Goal: Information Seeking & Learning: Understand process/instructions

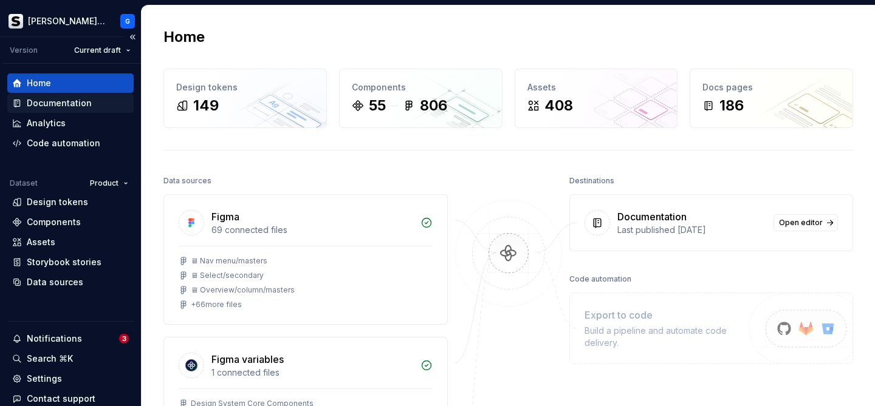
click at [67, 98] on div "Documentation" at bounding box center [59, 103] width 65 height 12
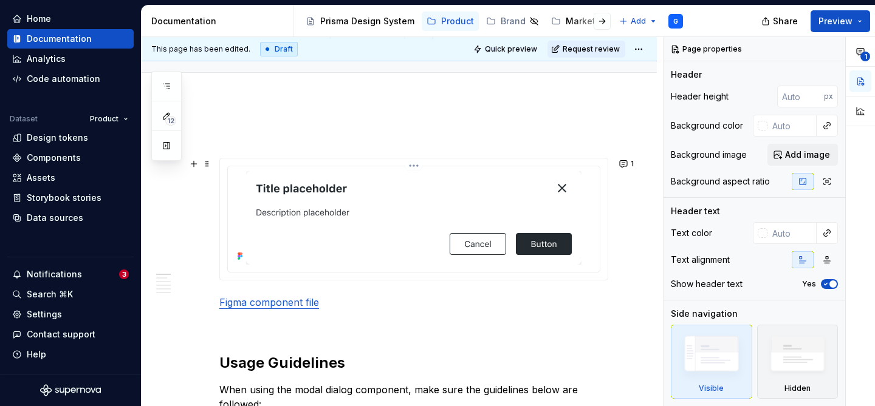
scroll to position [139, 0]
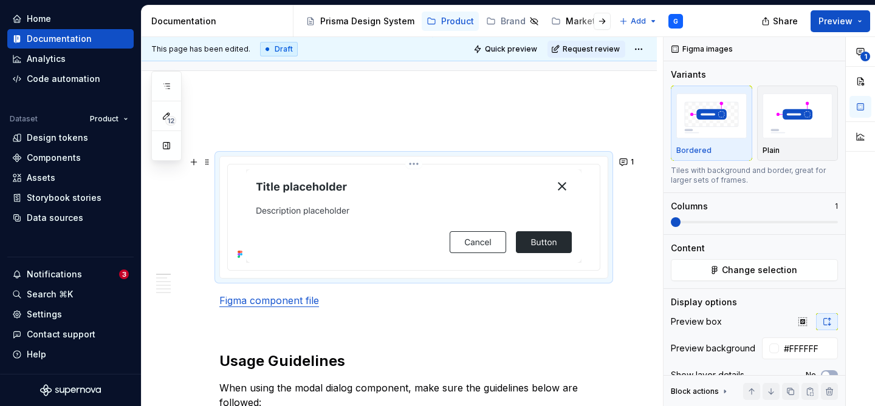
click at [371, 206] on img at bounding box center [413, 216] width 335 height 94
type textarea "*"
click at [386, 220] on img "To enrich screen reader interactions, please activate Accessibility in Grammarl…" at bounding box center [413, 216] width 335 height 94
click at [751, 275] on span "Change selection" at bounding box center [759, 270] width 75 height 12
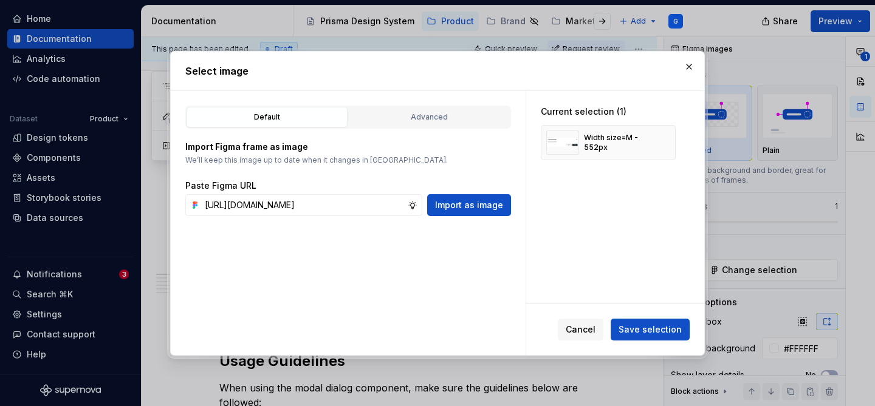
scroll to position [0, 411]
type input "[URL][DOMAIN_NAME]"
click at [499, 195] on button "Import as image" at bounding box center [469, 205] width 84 height 22
type textarea "*"
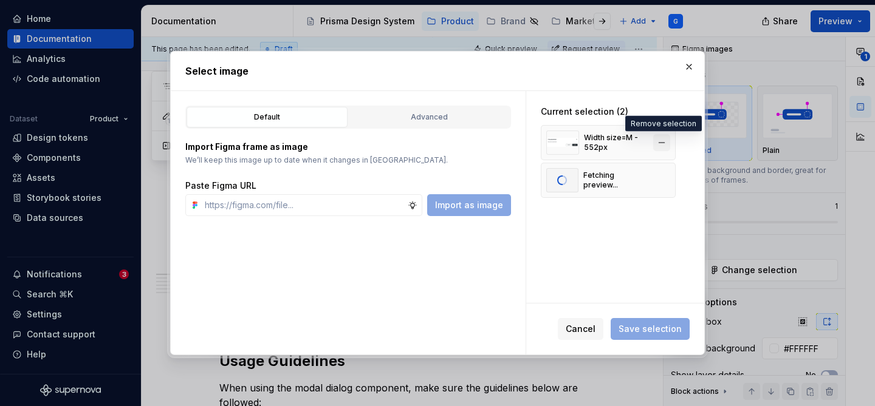
click at [665, 142] on button "button" at bounding box center [661, 142] width 17 height 17
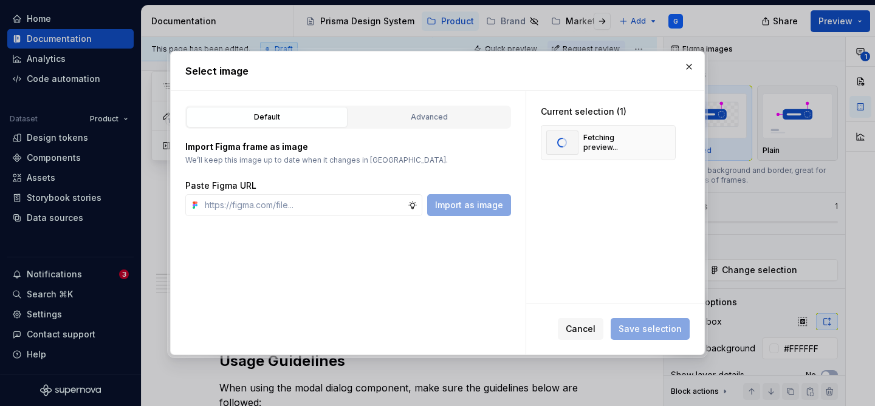
type textarea "*"
click at [431, 112] on div "Advanced" at bounding box center [429, 117] width 152 height 12
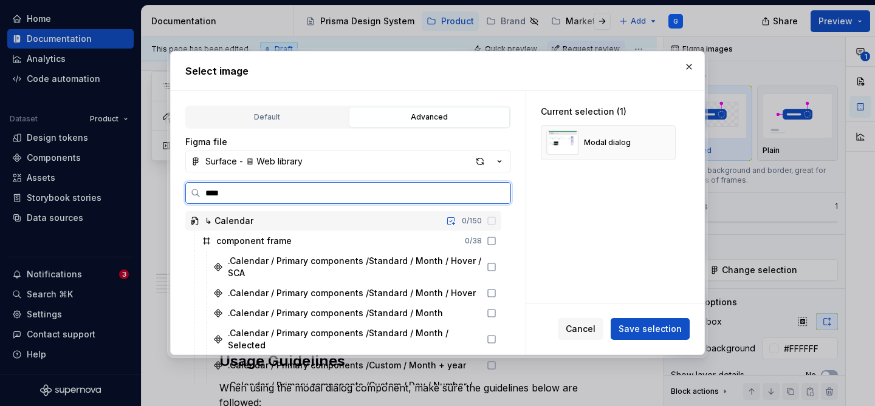
type input "*****"
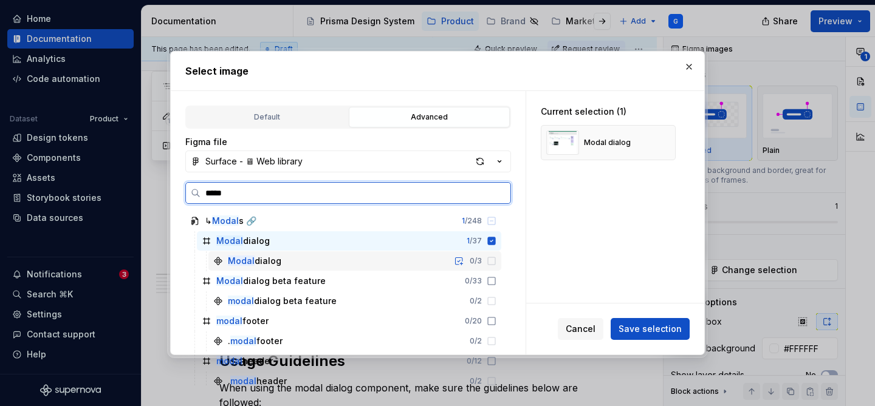
click at [344, 259] on div "Modal dialog 0 / 3" at bounding box center [354, 260] width 293 height 19
click at [491, 262] on icon at bounding box center [492, 261] width 10 height 10
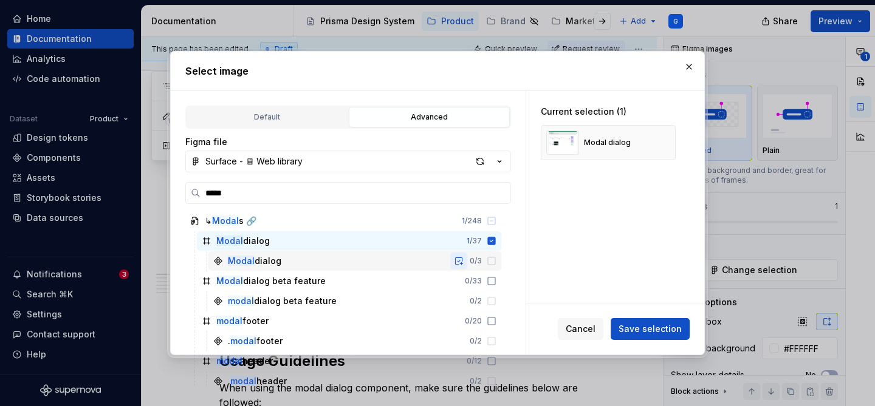
click at [456, 262] on button "button" at bounding box center [458, 261] width 17 height 17
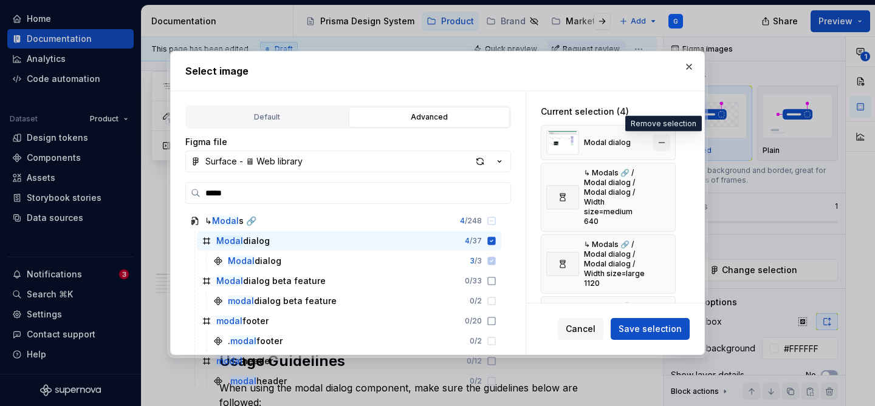
click at [661, 141] on button "button" at bounding box center [661, 142] width 17 height 17
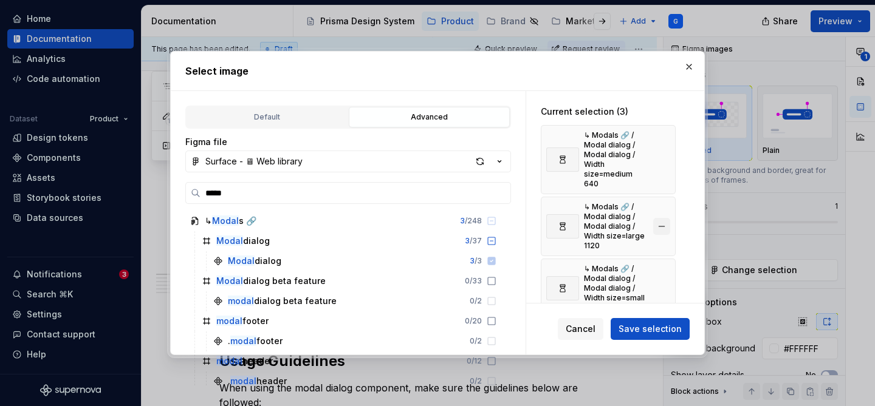
click at [664, 218] on button "button" at bounding box center [661, 226] width 17 height 17
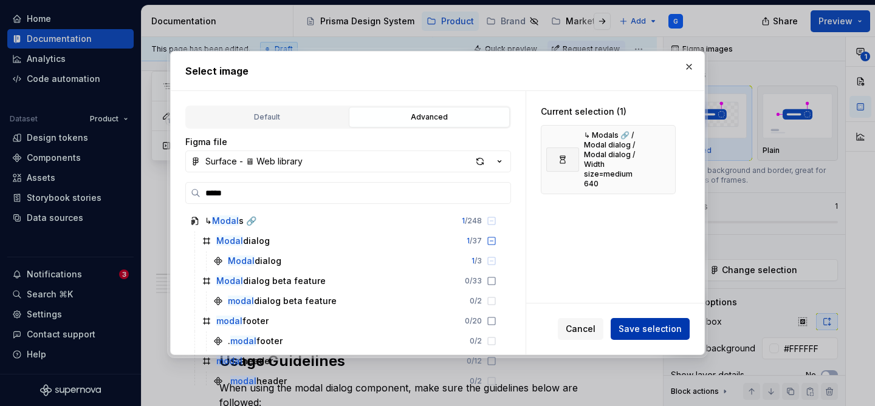
click at [675, 333] on span "Save selection" at bounding box center [649, 329] width 63 height 12
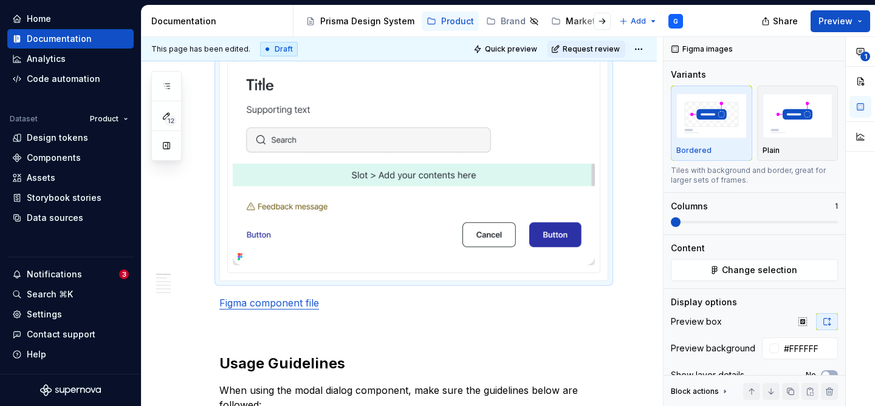
scroll to position [253, 0]
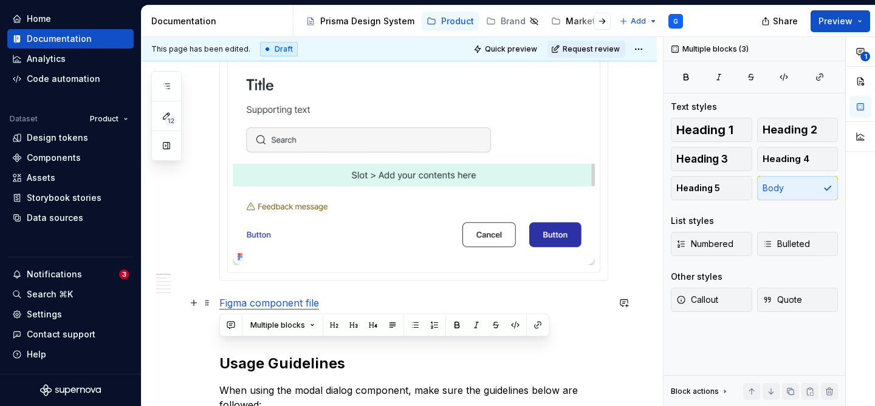
click at [301, 304] on link "Figma component file" at bounding box center [269, 303] width 100 height 12
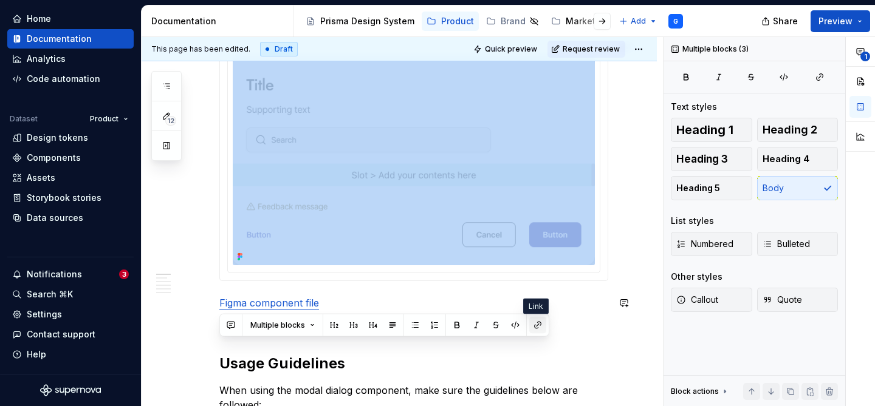
click at [543, 327] on button "button" at bounding box center [537, 325] width 17 height 17
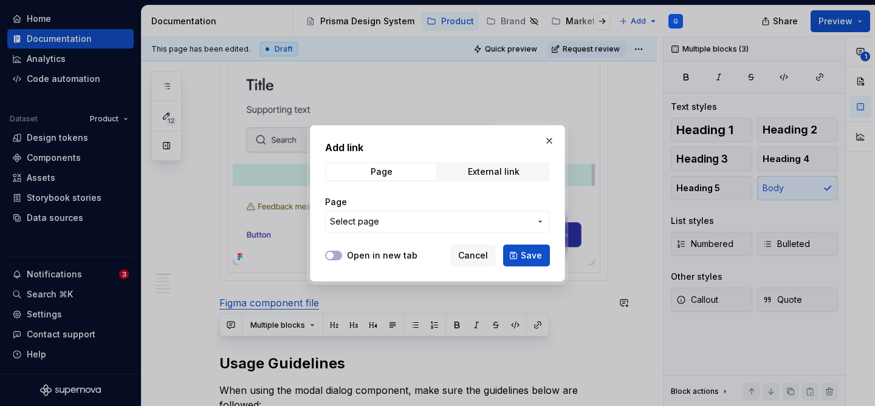
click at [481, 159] on div "Add link Page External link Page Select page" at bounding box center [437, 190] width 225 height 100
click at [480, 165] on span "External link" at bounding box center [494, 171] width 110 height 17
click at [469, 256] on span "Cancel" at bounding box center [473, 256] width 30 height 12
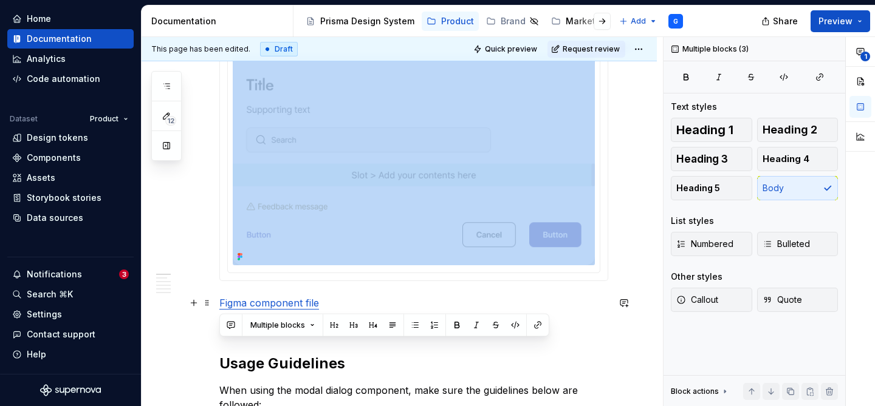
click at [271, 309] on p "Figma component file" at bounding box center [413, 303] width 389 height 15
click at [270, 301] on link "Figma component file" at bounding box center [269, 303] width 100 height 12
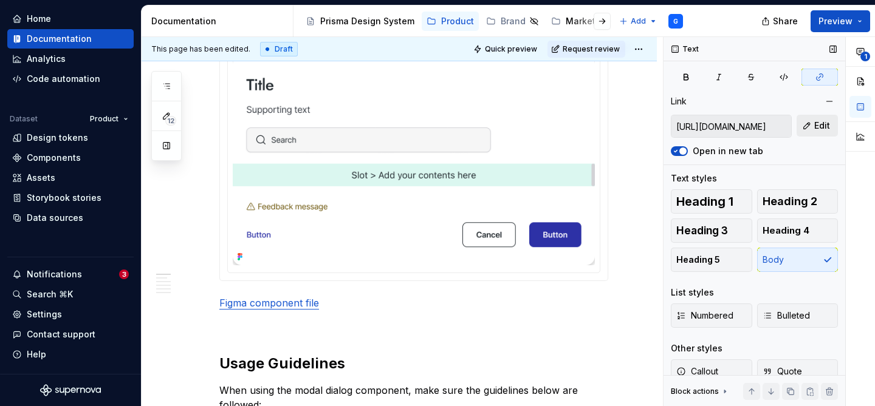
click at [799, 123] on button "Edit" at bounding box center [816, 126] width 41 height 22
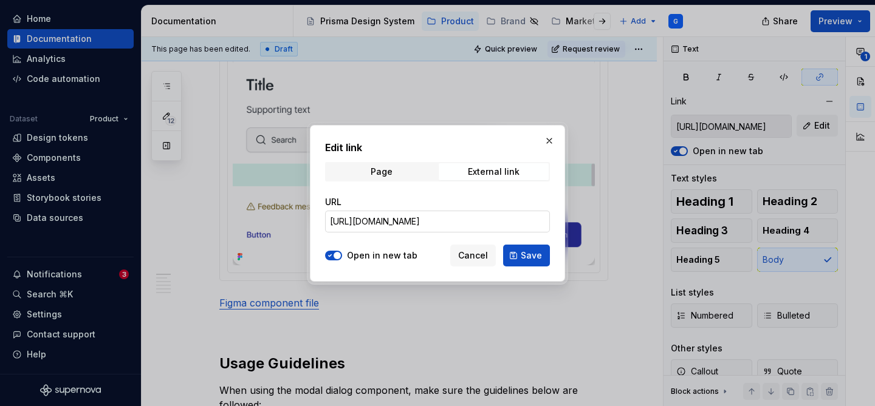
click at [463, 226] on input "[URL][DOMAIN_NAME]" at bounding box center [437, 222] width 225 height 22
paste input "T6NamHJDQUoYXUtxxAKPeI/Surface---%F0%9F%96%A5-Web-library?node-id=4725-523&t=Ng…"
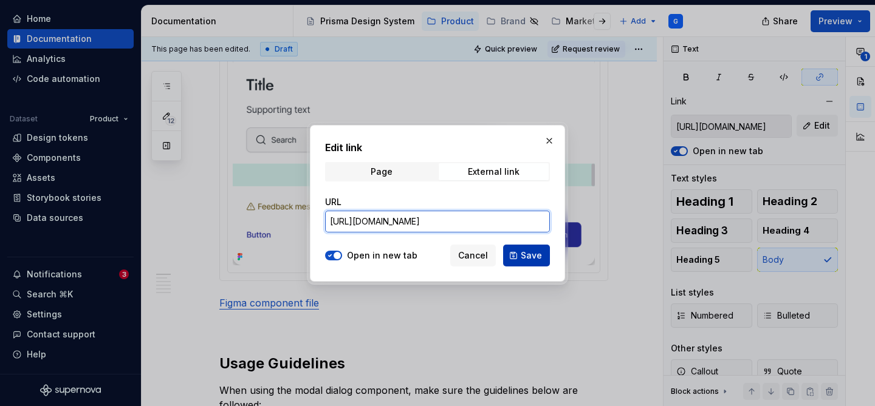
type input "[URL][DOMAIN_NAME]"
click at [514, 252] on button "Save" at bounding box center [526, 256] width 47 height 22
type input "[URL][DOMAIN_NAME]"
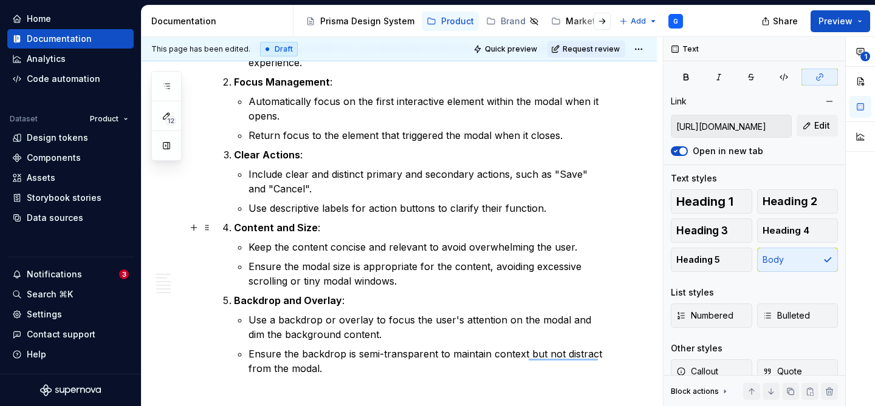
scroll to position [703, 0]
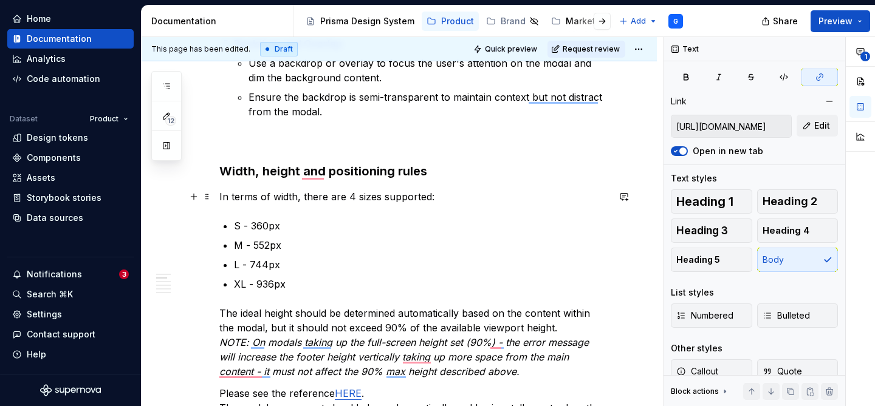
click at [351, 197] on p "In terms of width, there are 4 sizes supported:" at bounding box center [413, 197] width 389 height 15
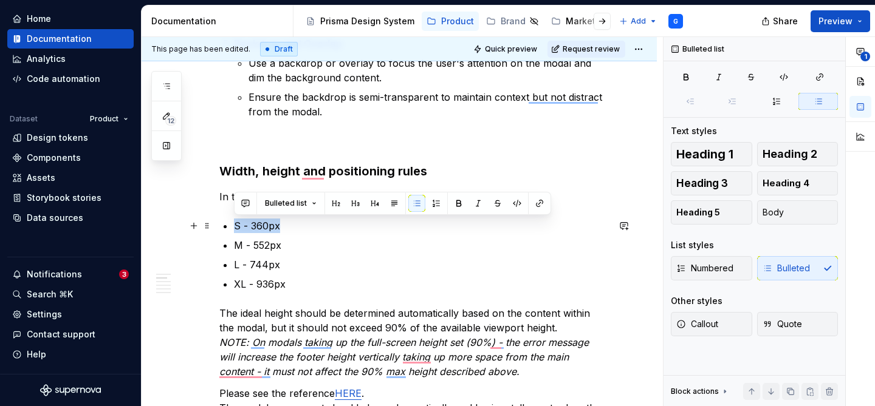
drag, startPoint x: 234, startPoint y: 227, endPoint x: 278, endPoint y: 222, distance: 44.0
click at [278, 222] on p "S - 360px" at bounding box center [421, 226] width 374 height 15
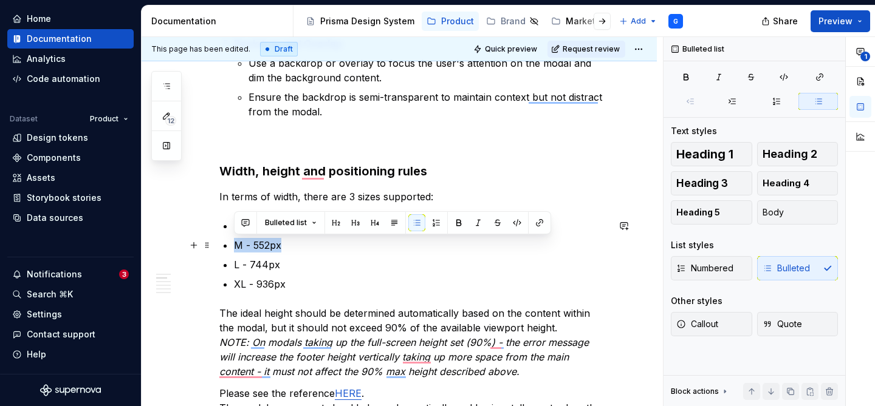
drag, startPoint x: 233, startPoint y: 245, endPoint x: 285, endPoint y: 242, distance: 51.8
click at [285, 242] on p "M - 552px" at bounding box center [421, 245] width 374 height 15
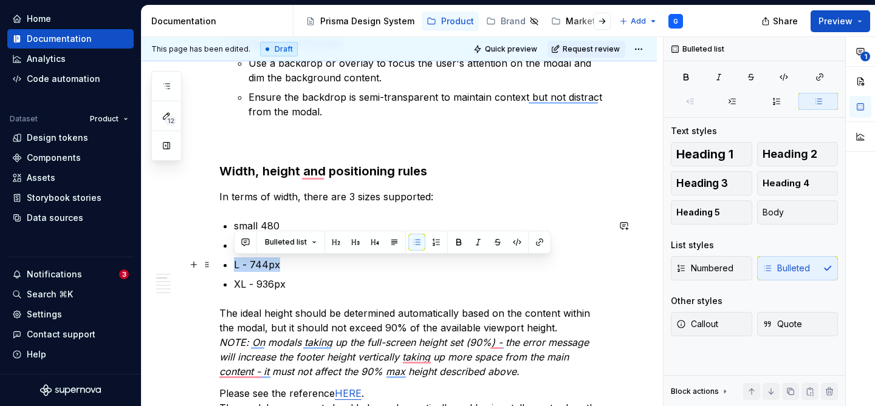
drag, startPoint x: 234, startPoint y: 265, endPoint x: 286, endPoint y: 265, distance: 51.6
click at [286, 265] on p "L - 744px" at bounding box center [421, 265] width 374 height 15
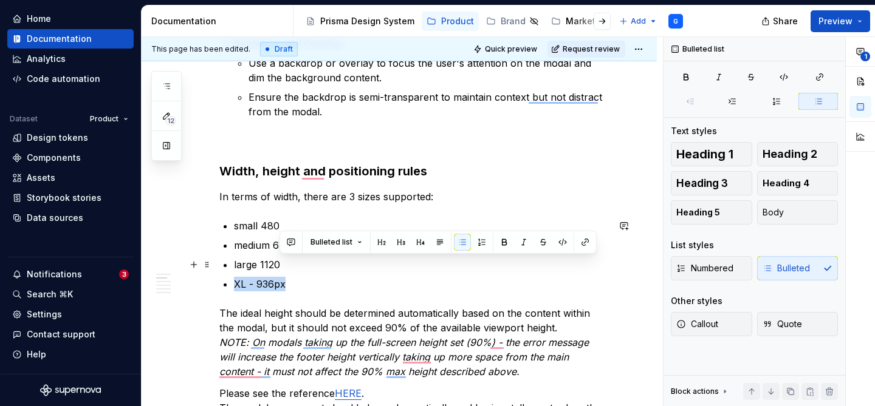
drag, startPoint x: 310, startPoint y: 280, endPoint x: 317, endPoint y: 265, distance: 16.8
click at [317, 265] on ul "small 480 medium 640 large 1120 XL - 936px" at bounding box center [421, 255] width 374 height 73
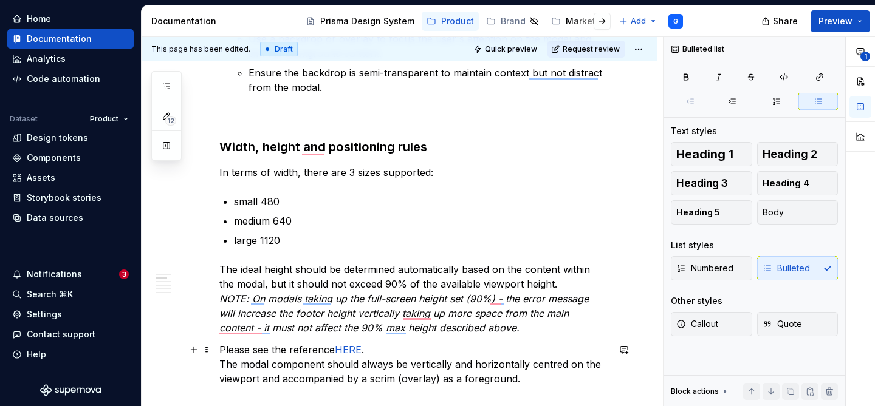
scroll to position [1022, 0]
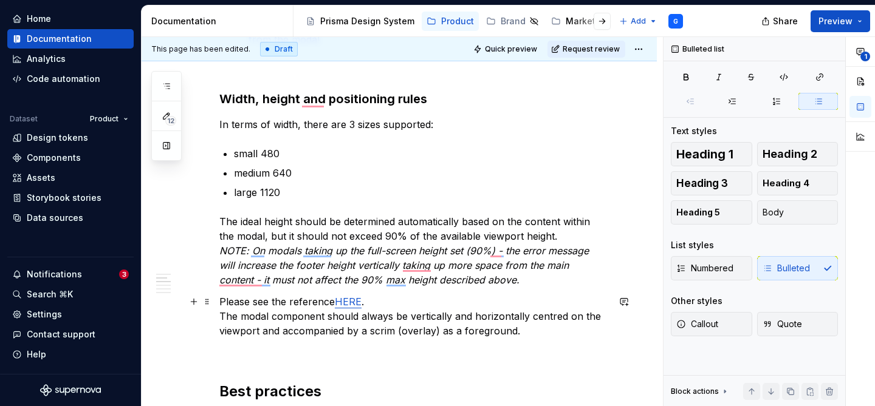
click at [349, 302] on link "HERE" at bounding box center [348, 302] width 27 height 12
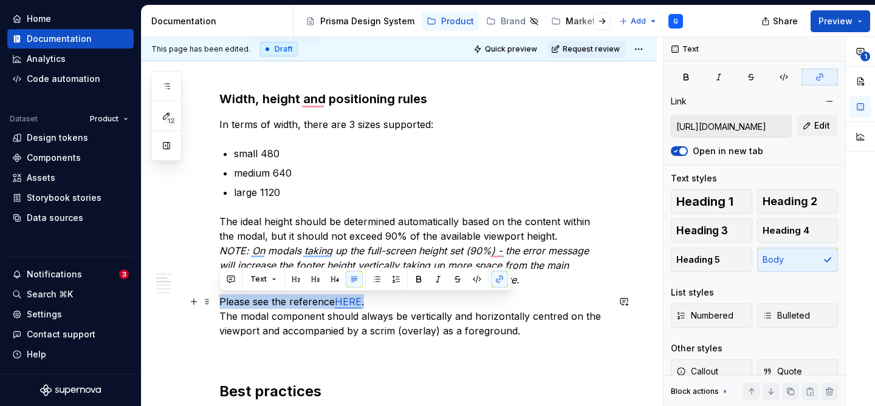
drag, startPoint x: 381, startPoint y: 303, endPoint x: 220, endPoint y: 304, distance: 160.4
click at [220, 304] on p "Please see the reference HERE . The modal component should always be vertically…" at bounding box center [413, 317] width 389 height 44
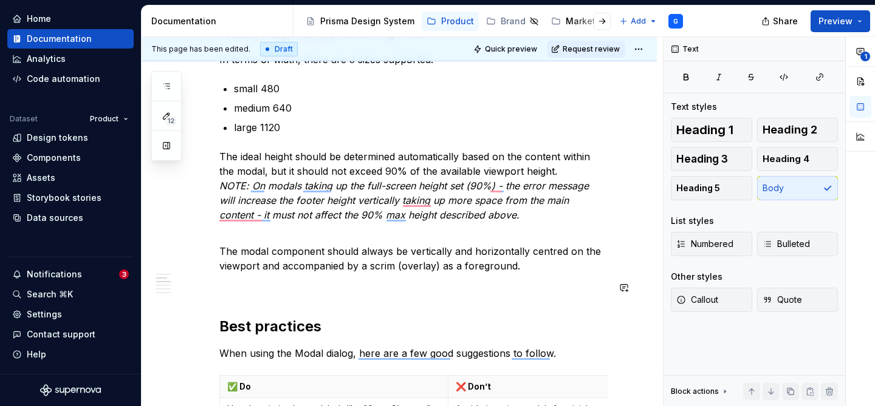
scroll to position [1094, 0]
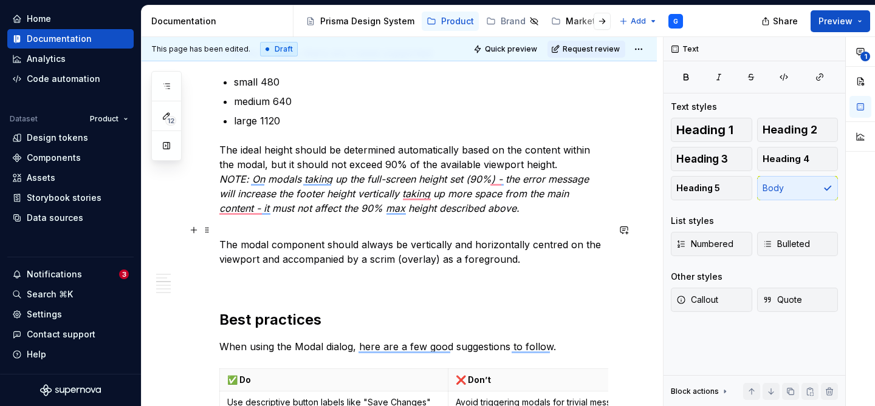
click at [528, 261] on p "The modal component should always be vertically and horizontally centred on the…" at bounding box center [413, 245] width 389 height 44
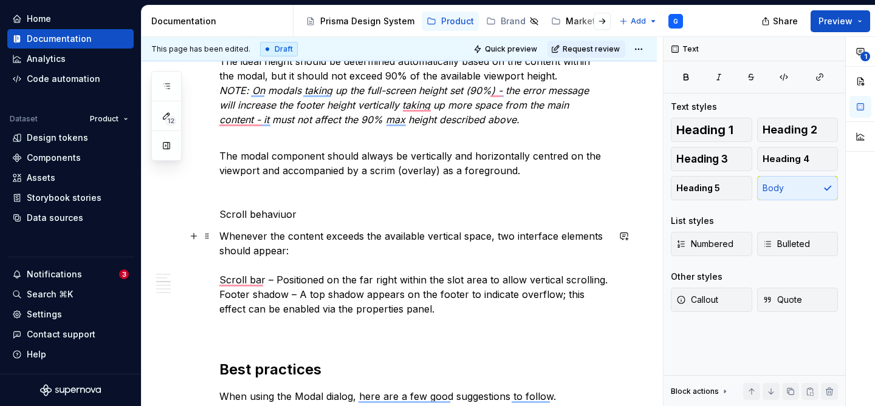
scroll to position [1182, 0]
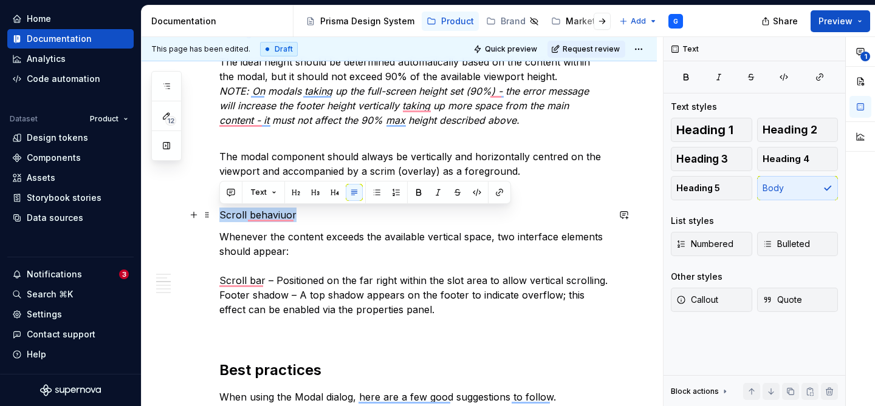
drag, startPoint x: 304, startPoint y: 214, endPoint x: 218, endPoint y: 219, distance: 86.4
click at [218, 219] on div "Figma component file Usage Guidelines When using the modal dialog component, ma…" at bounding box center [399, 235] width 515 height 2360
click at [336, 192] on button "button" at bounding box center [334, 192] width 17 height 17
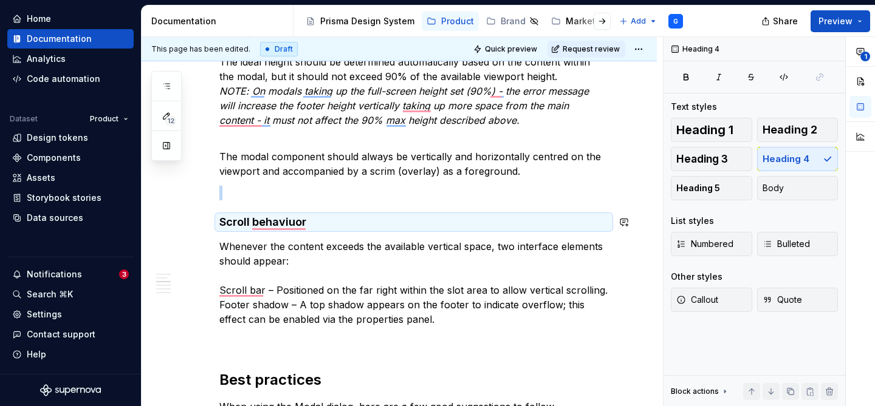
click at [336, 192] on p "To enrich screen reader interactions, please activate Accessibility in Grammarl…" at bounding box center [413, 193] width 389 height 15
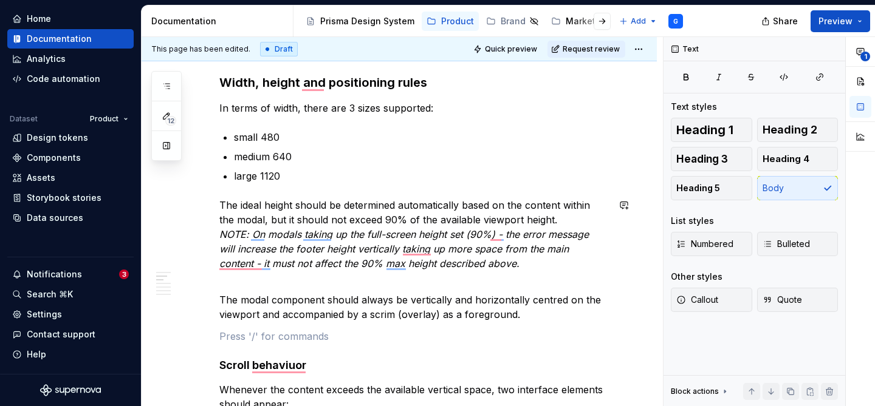
scroll to position [1038, 0]
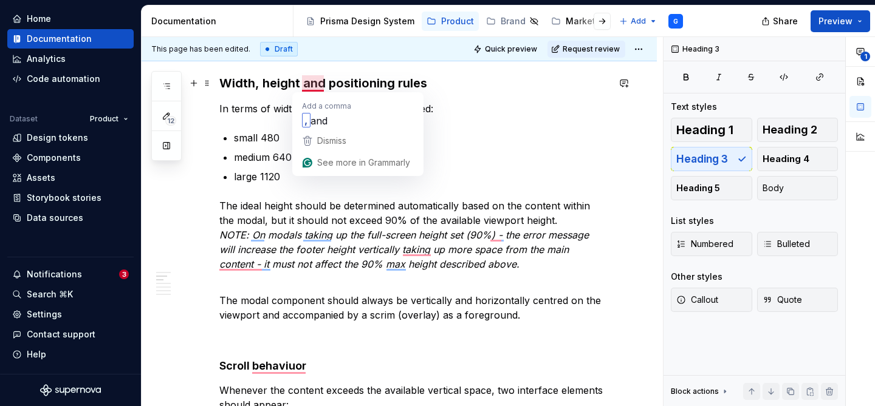
click at [341, 84] on h3 "Width, height and positioning rules" at bounding box center [413, 83] width 389 height 17
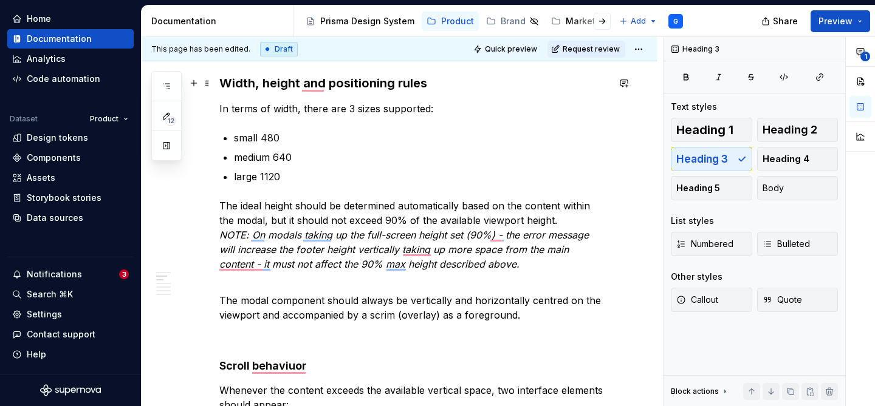
click at [341, 84] on h3 "Width, height and positioning rules" at bounding box center [413, 83] width 389 height 17
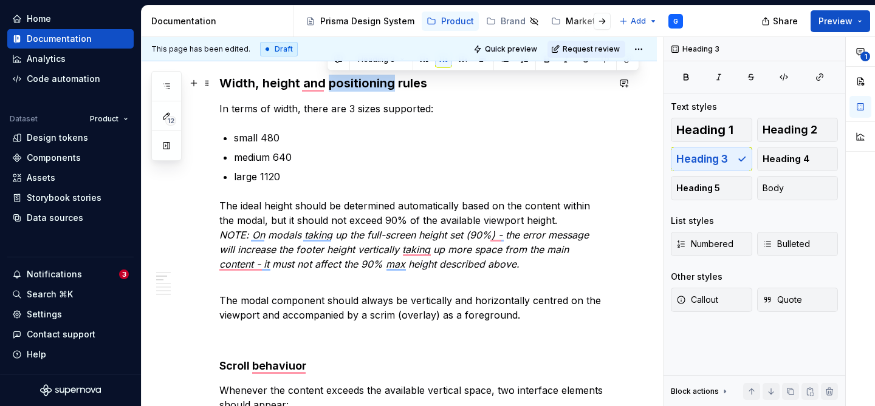
click at [341, 84] on h3 "Width, height and positioning rules" at bounding box center [413, 83] width 389 height 17
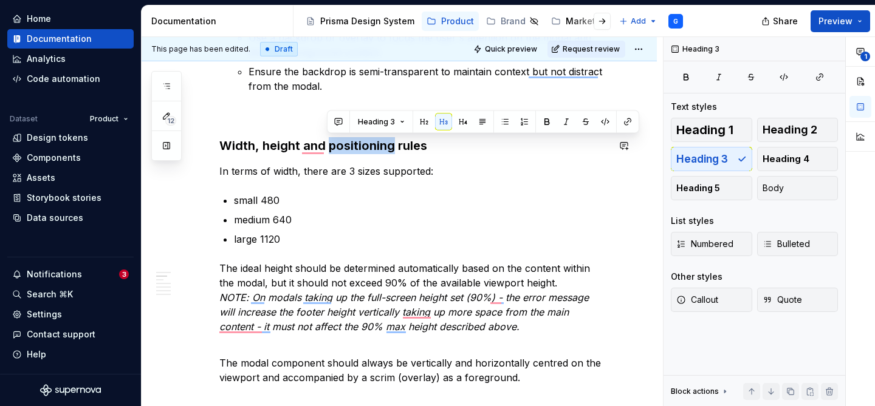
scroll to position [1094, 0]
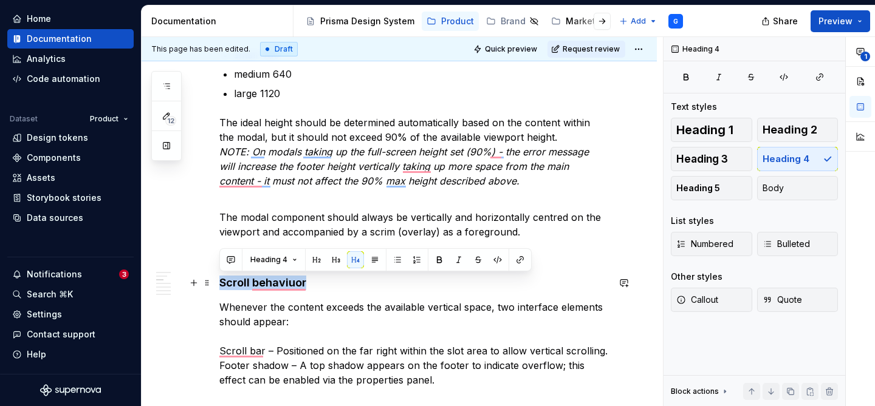
drag, startPoint x: 315, startPoint y: 286, endPoint x: 222, endPoint y: 287, distance: 92.9
click at [222, 287] on h4 "Scroll behaviuor" at bounding box center [413, 283] width 389 height 15
click at [331, 261] on button "button" at bounding box center [335, 259] width 17 height 17
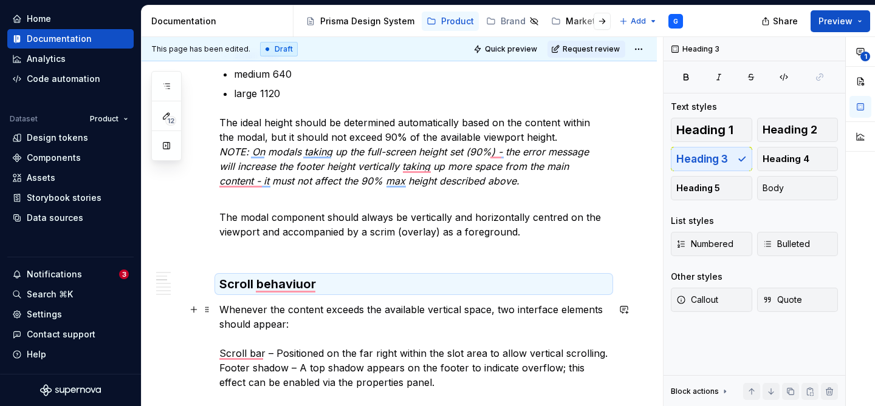
click at [313, 323] on p "Whenever the content exceeds the available vertical space, two interface elemen…" at bounding box center [413, 345] width 389 height 87
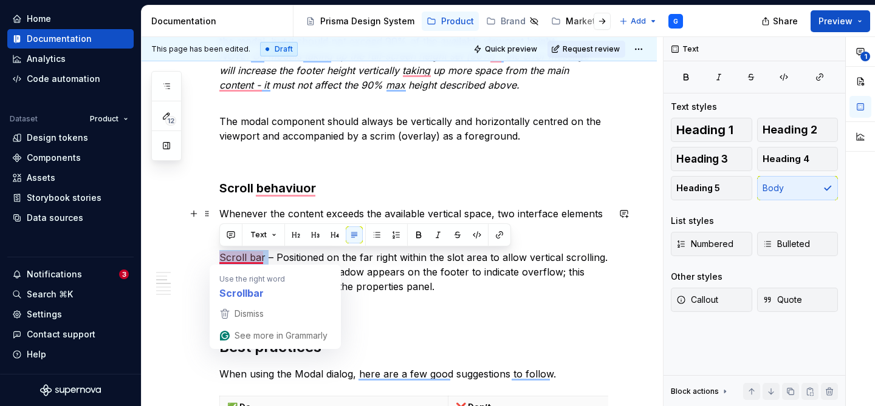
drag, startPoint x: 219, startPoint y: 255, endPoint x: 264, endPoint y: 256, distance: 45.0
click at [264, 256] on p "Whenever the content exceeds the available vertical space, two interface elemen…" at bounding box center [413, 250] width 389 height 87
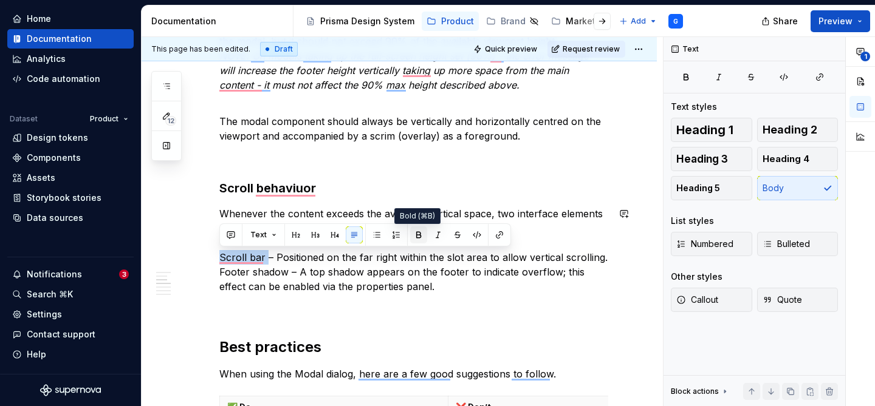
click at [412, 231] on button "button" at bounding box center [418, 235] width 17 height 17
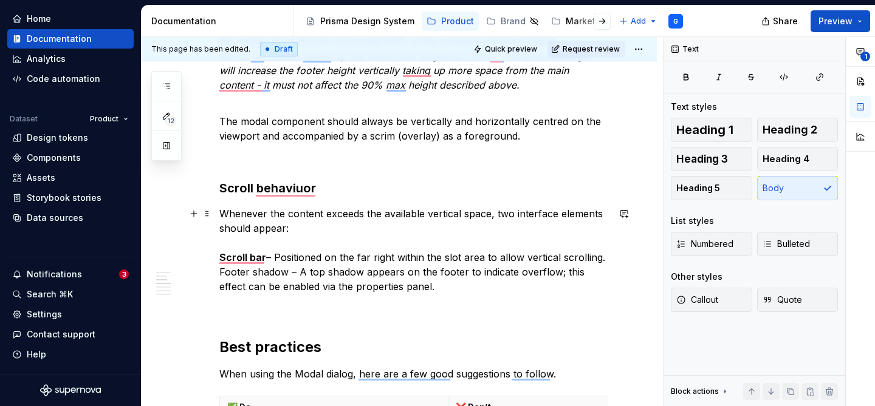
click at [381, 253] on p "Whenever the content exceeds the available vertical space, two interface elemen…" at bounding box center [413, 250] width 389 height 87
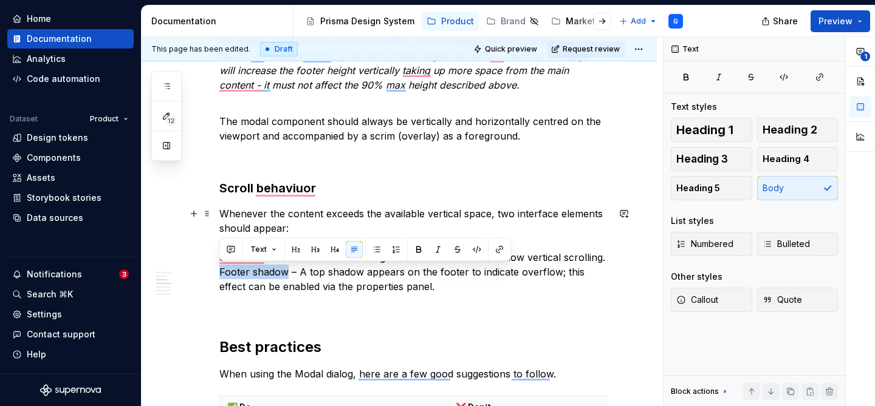
drag, startPoint x: 219, startPoint y: 272, endPoint x: 286, endPoint y: 274, distance: 66.8
click at [286, 274] on p "Whenever the content exceeds the available vertical space, two interface elemen…" at bounding box center [413, 250] width 389 height 87
click at [417, 247] on button "button" at bounding box center [418, 249] width 17 height 17
click at [450, 293] on p "Whenever the content exceeds the available vertical space, two interface elemen…" at bounding box center [413, 250] width 389 height 87
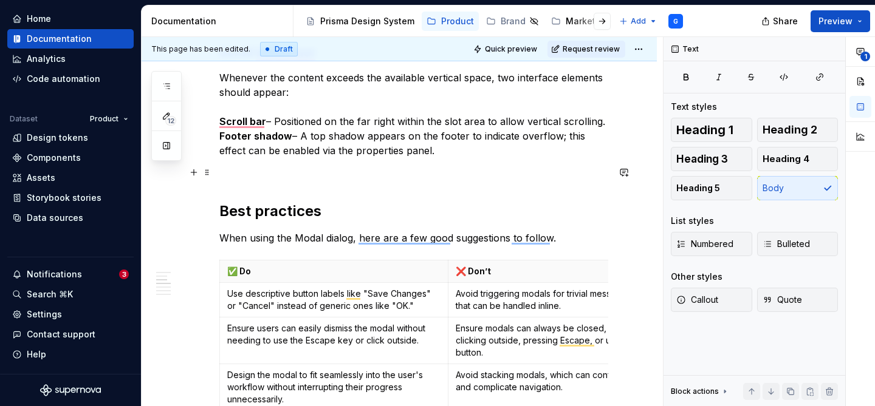
click at [316, 178] on p "To enrich screen reader interactions, please activate Accessibility in Grammarl…" at bounding box center [413, 172] width 389 height 15
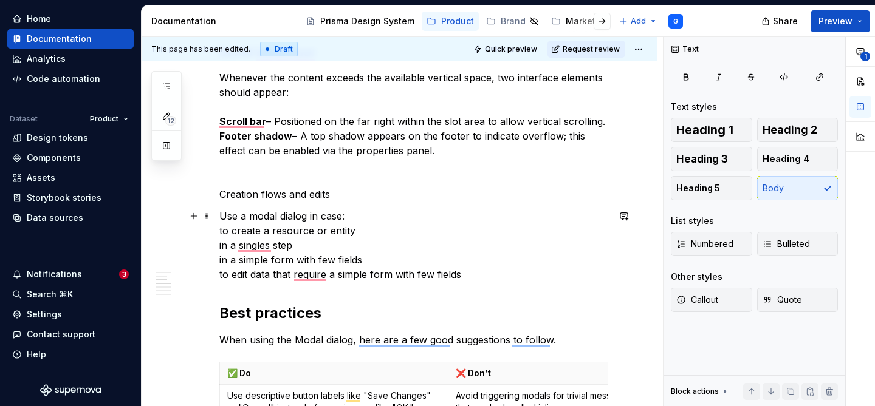
click at [219, 230] on p "Use a modal dialog in case: to create a resource or entity in a singles step in…" at bounding box center [413, 245] width 389 height 73
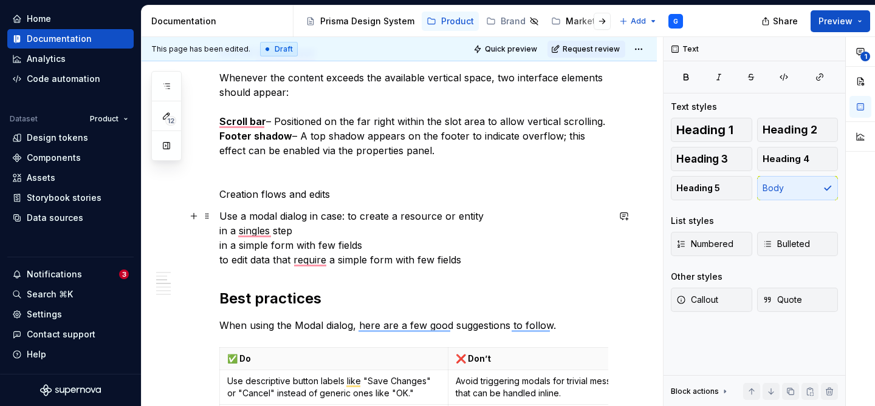
click at [218, 230] on div "Figma component file Usage Guidelines When using the modal dialog component, ma…" at bounding box center [399, 114] width 515 height 2460
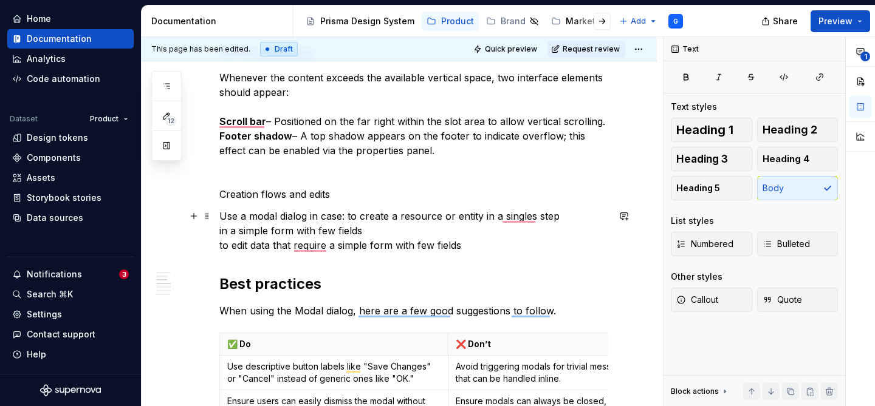
click at [220, 233] on p "Use a modal dialog in case: to create a resource or entity in a singles step in…" at bounding box center [413, 231] width 389 height 44
click at [222, 247] on p "Use a modal dialog in case: to create a resource or entity in a singles step, i…" at bounding box center [413, 231] width 389 height 44
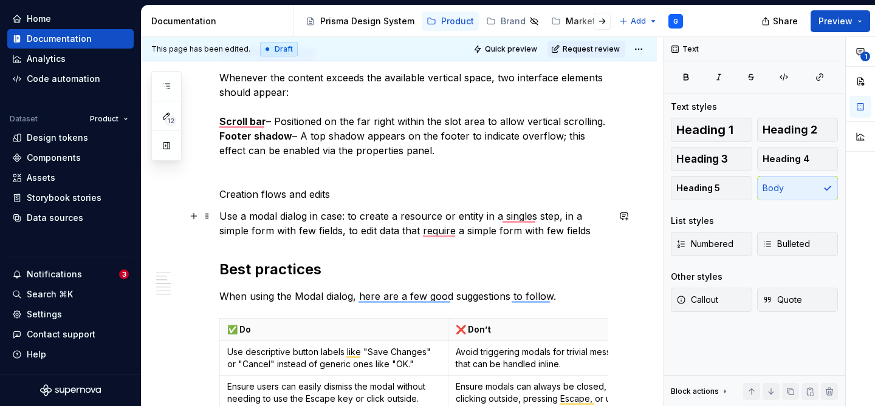
click at [590, 233] on p "Use a modal dialog in case: to create a resource or entity in a singles step, i…" at bounding box center [413, 223] width 389 height 29
click at [347, 216] on p "Use a modal dialog in case: to create a resource or entity in a singles step, i…" at bounding box center [413, 223] width 389 height 29
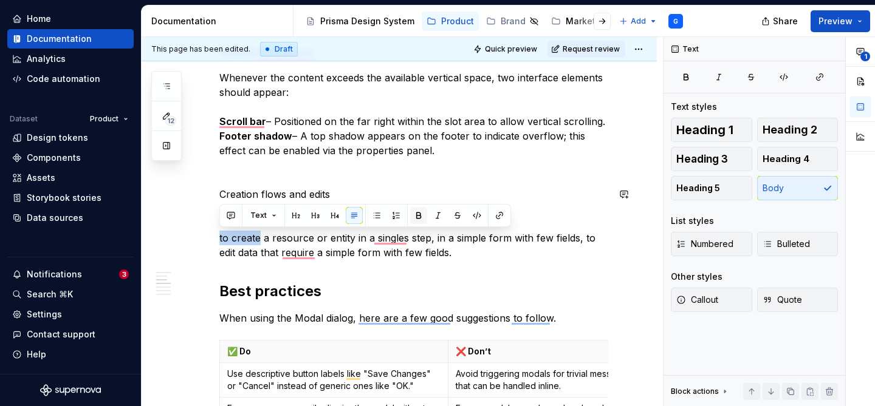
click at [414, 218] on button "button" at bounding box center [418, 215] width 17 height 17
click at [433, 237] on p "to create a resource or entity in a singles step, in a simple form with few fie…" at bounding box center [413, 245] width 389 height 29
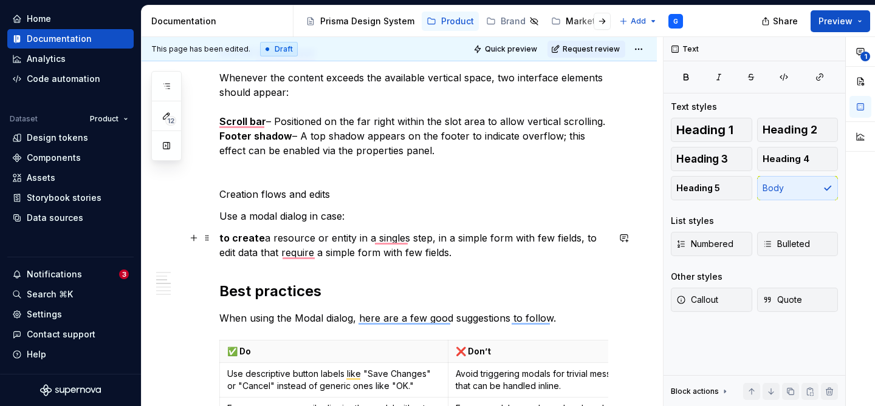
click at [583, 239] on p "to create a resource or entity in a singles step, in a simple form with few fie…" at bounding box center [413, 245] width 389 height 29
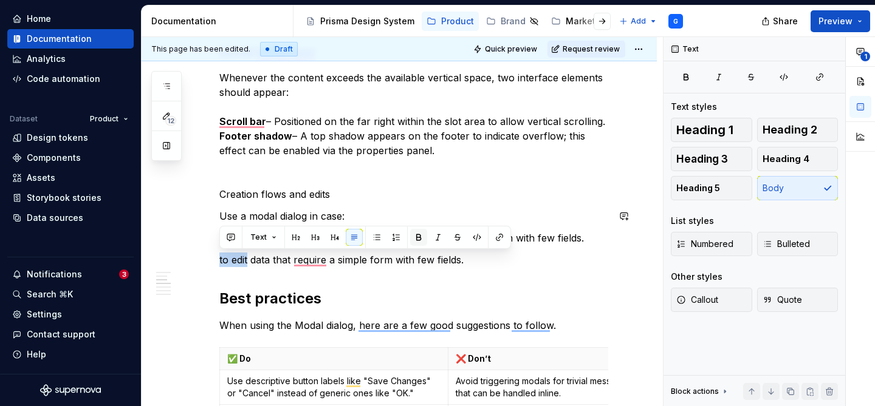
click at [420, 239] on button "button" at bounding box center [418, 237] width 17 height 17
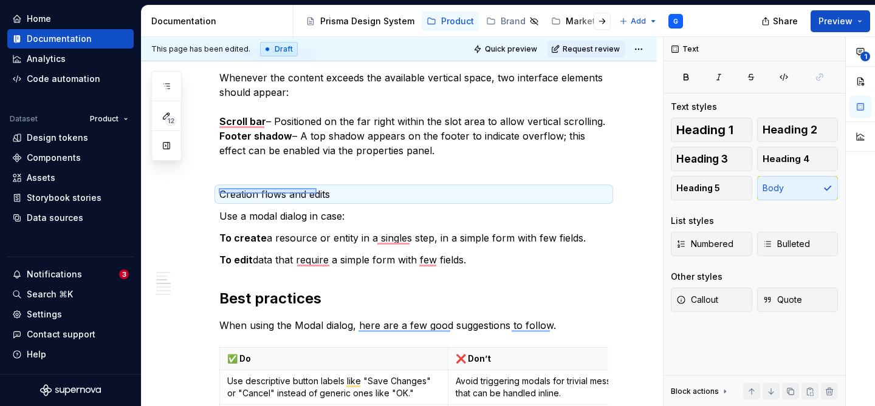
drag, startPoint x: 219, startPoint y: 194, endPoint x: 315, endPoint y: 188, distance: 96.7
click at [316, 188] on div "This page has been edited. Draft Quick preview Request review Modal dialog The …" at bounding box center [402, 222] width 521 height 370
click at [315, 188] on p "Creation flows and edits" at bounding box center [413, 194] width 389 height 15
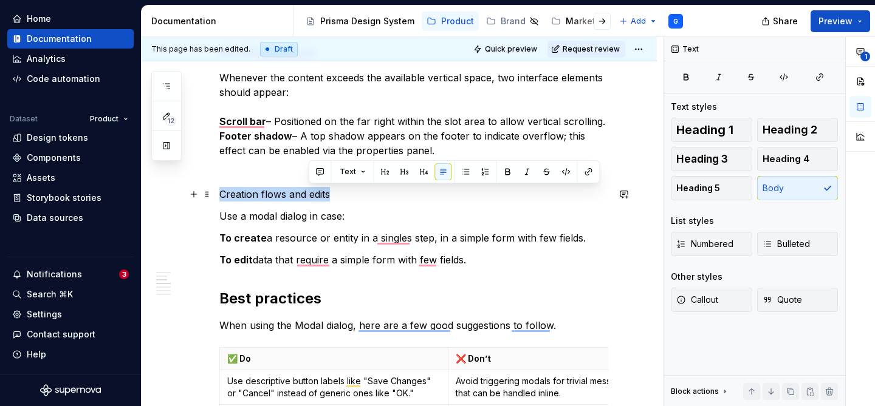
click at [315, 188] on p "Creation flows and edits" at bounding box center [413, 194] width 389 height 15
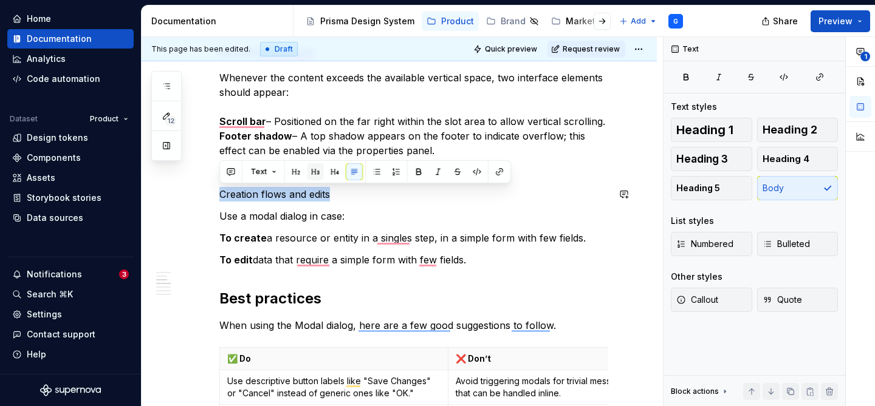
click at [315, 171] on button "button" at bounding box center [315, 171] width 17 height 17
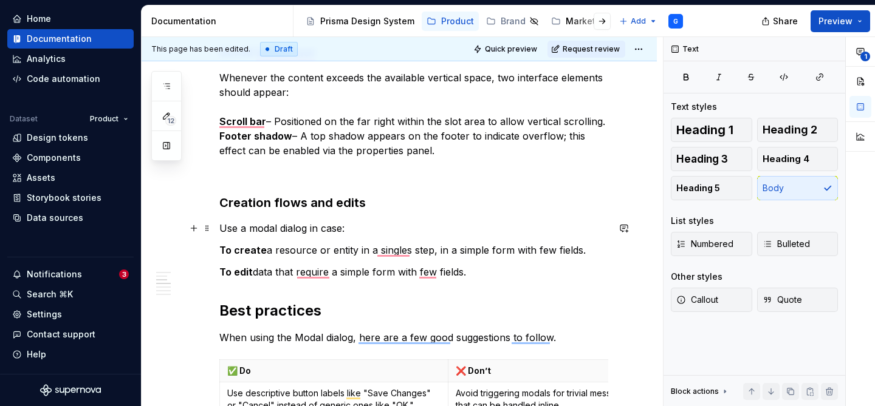
click at [372, 226] on p "Use a modal dialog in case:" at bounding box center [413, 228] width 389 height 15
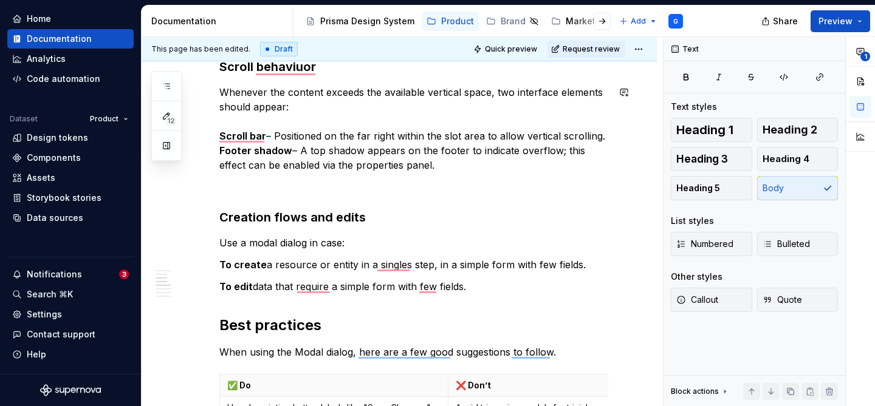
scroll to position [1379, 0]
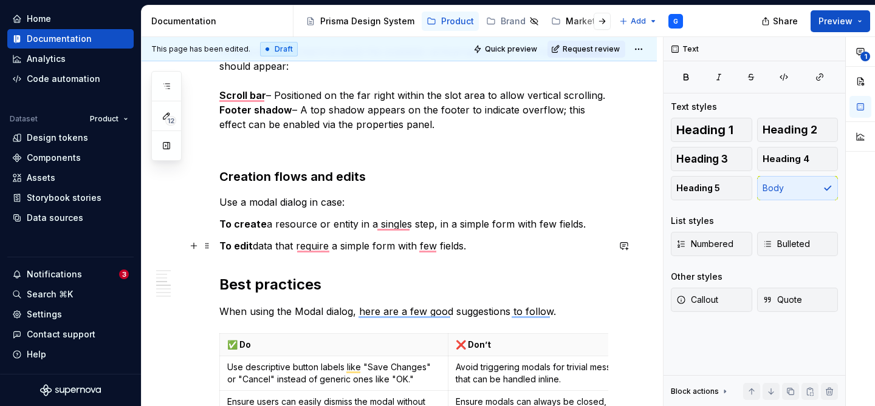
click at [500, 247] on p "To edit data that require a simple form with few fields." at bounding box center [413, 246] width 389 height 15
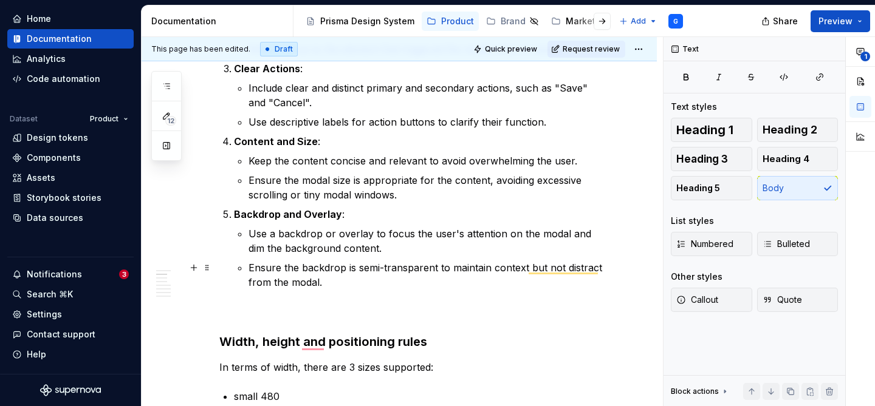
scroll to position [683, 0]
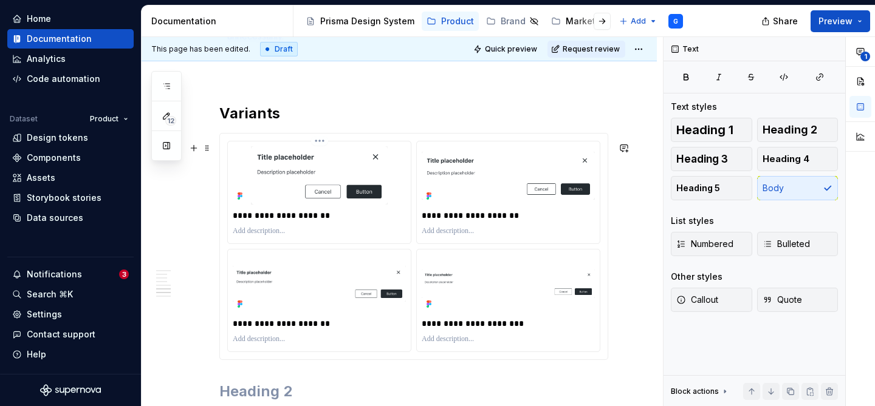
click at [319, 163] on img "To enrich screen reader interactions, please activate Accessibility in Grammarl…" at bounding box center [319, 175] width 173 height 58
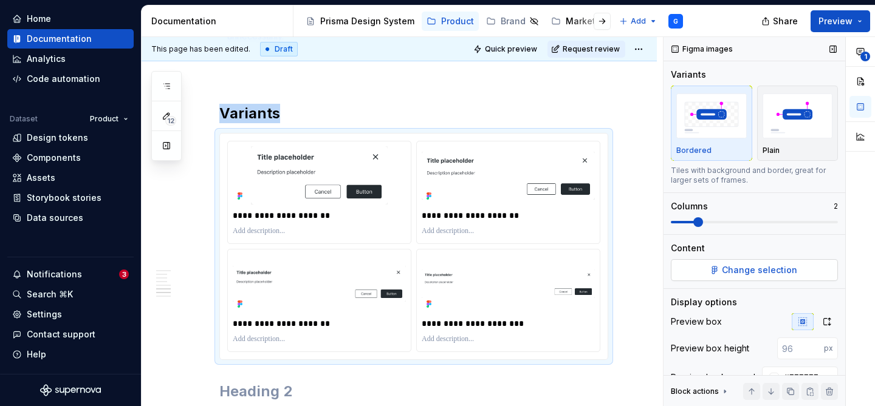
click at [762, 271] on span "Change selection" at bounding box center [759, 270] width 75 height 12
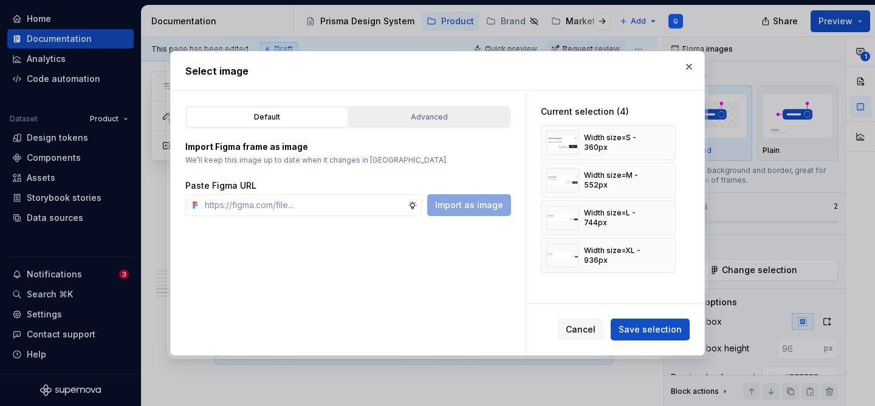
click at [400, 113] on div "Advanced" at bounding box center [429, 117] width 152 height 12
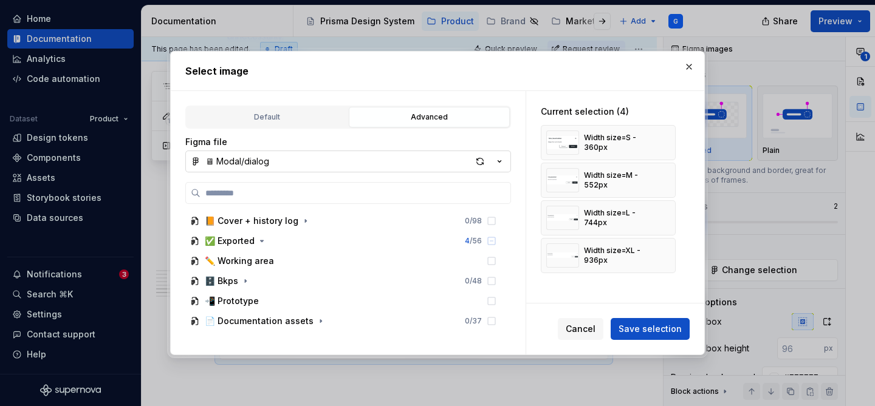
click at [315, 158] on button "🖥 Modal/dialog" at bounding box center [348, 162] width 326 height 22
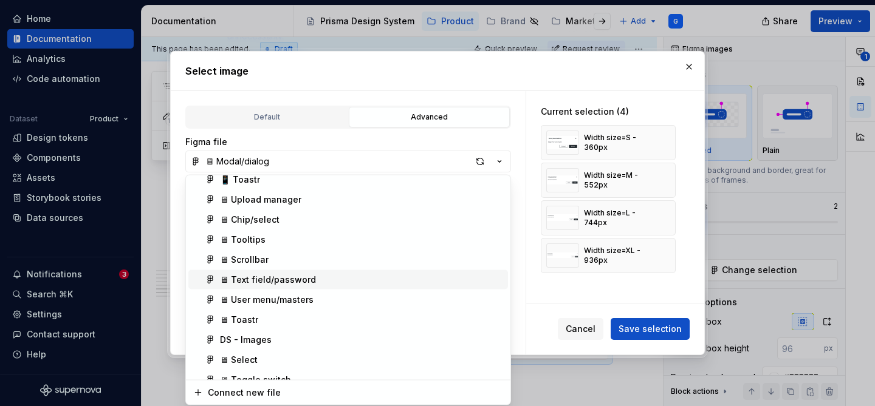
scroll to position [347, 0]
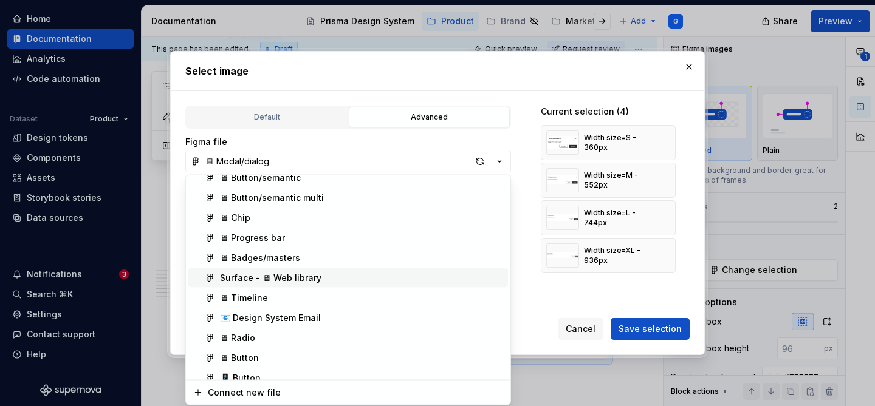
click at [300, 275] on div "Surface - 🖥 Web library" at bounding box center [270, 278] width 101 height 12
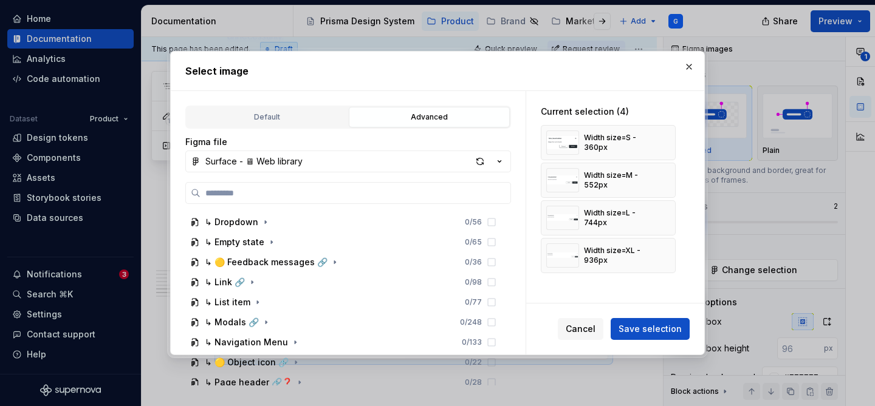
scroll to position [272, 0]
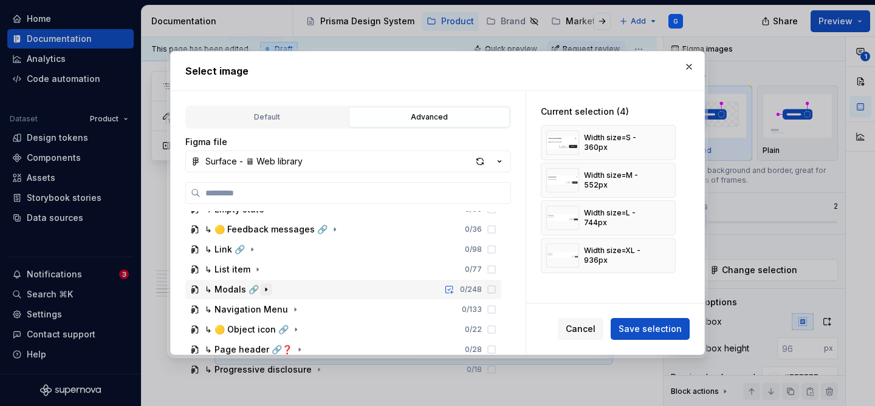
click at [265, 289] on icon "button" at bounding box center [265, 289] width 1 height 3
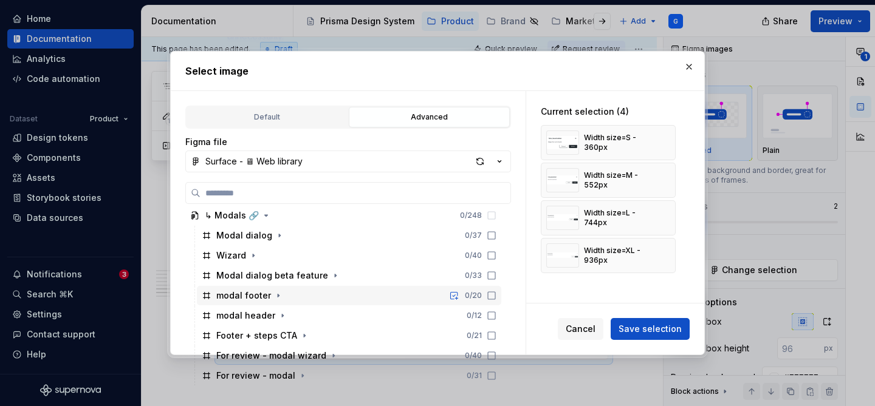
scroll to position [341, 0]
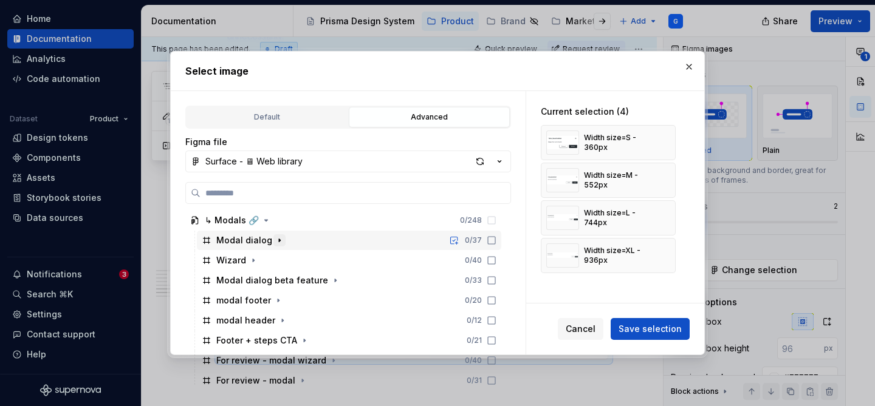
click at [275, 238] on icon "button" at bounding box center [280, 241] width 10 height 10
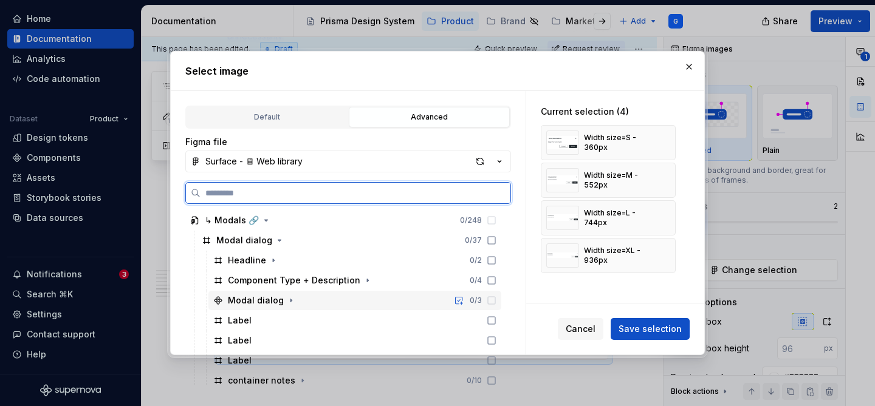
click at [367, 299] on div "Modal dialog 0 / 3" at bounding box center [354, 300] width 293 height 19
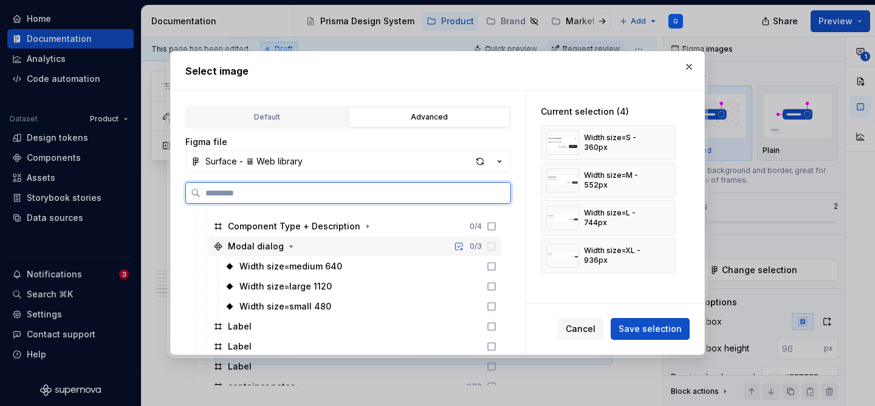
scroll to position [397, 0]
click at [491, 264] on icon at bounding box center [492, 266] width 10 height 10
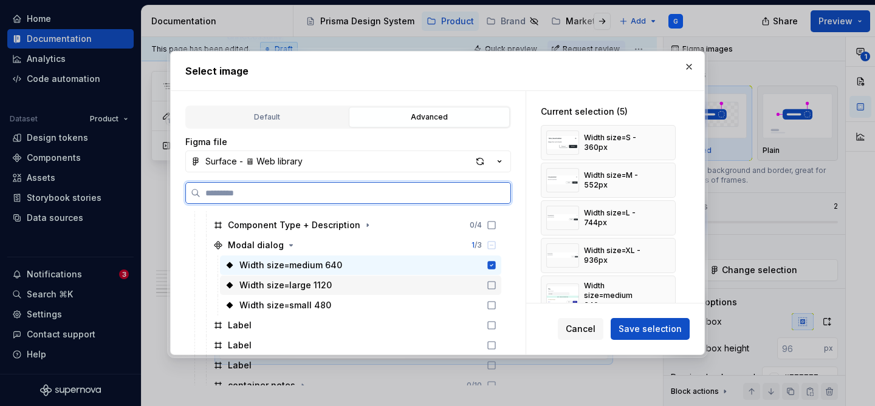
click at [491, 282] on icon at bounding box center [492, 286] width 10 height 10
click at [491, 306] on icon at bounding box center [492, 306] width 10 height 10
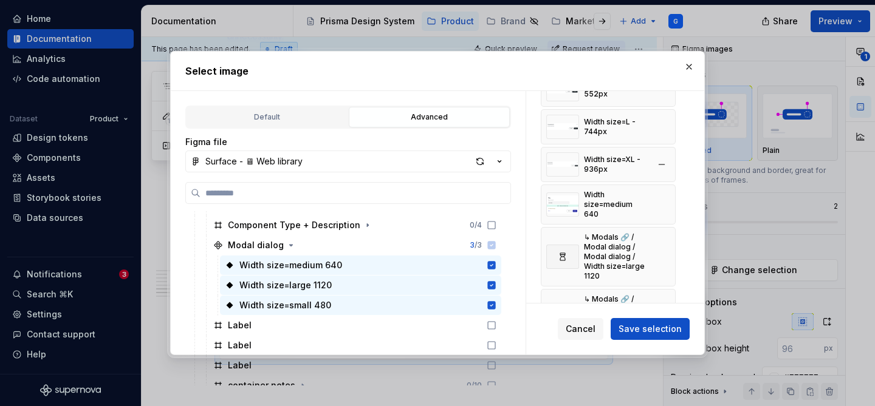
scroll to position [82, 0]
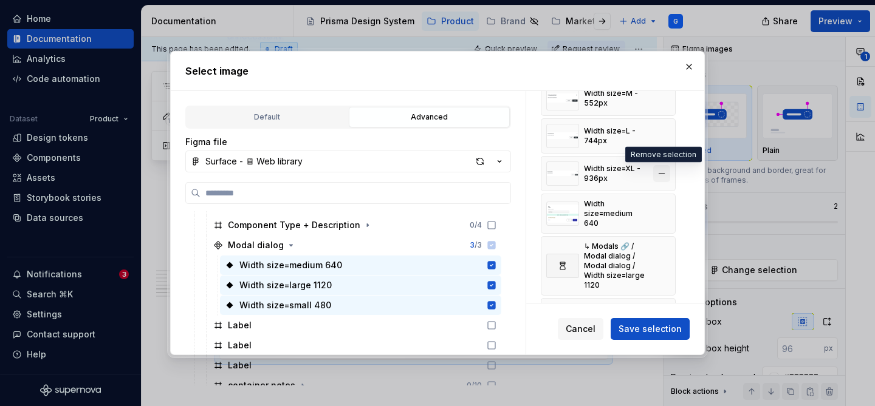
click at [661, 172] on button "button" at bounding box center [661, 173] width 17 height 17
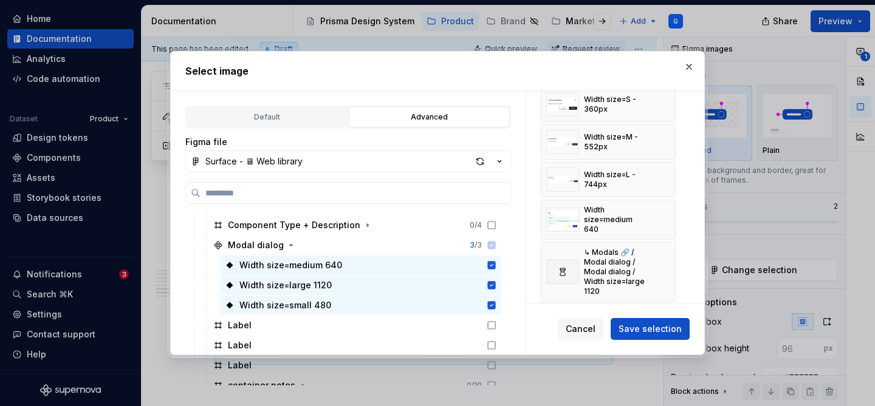
scroll to position [30, 0]
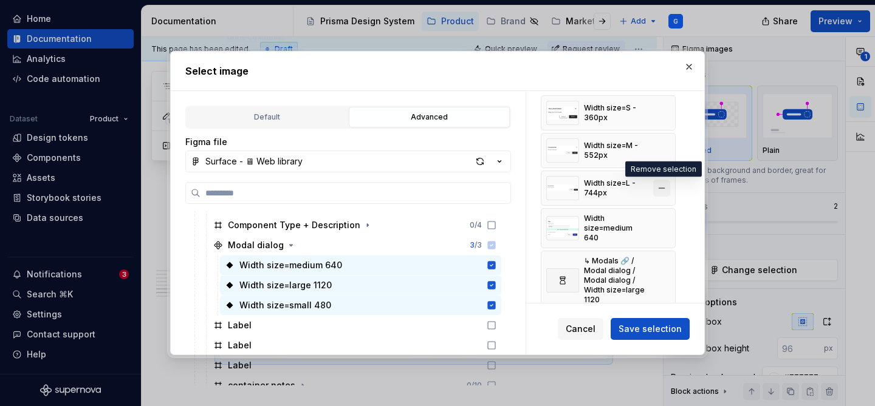
click at [661, 187] on button "button" at bounding box center [661, 188] width 17 height 17
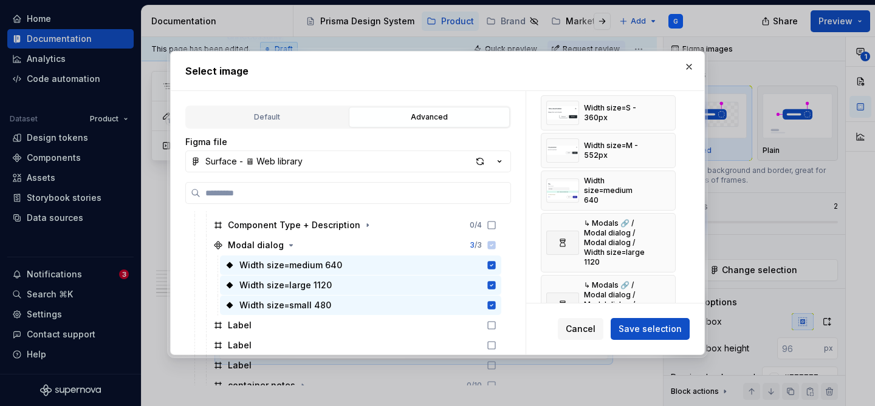
scroll to position [0, 0]
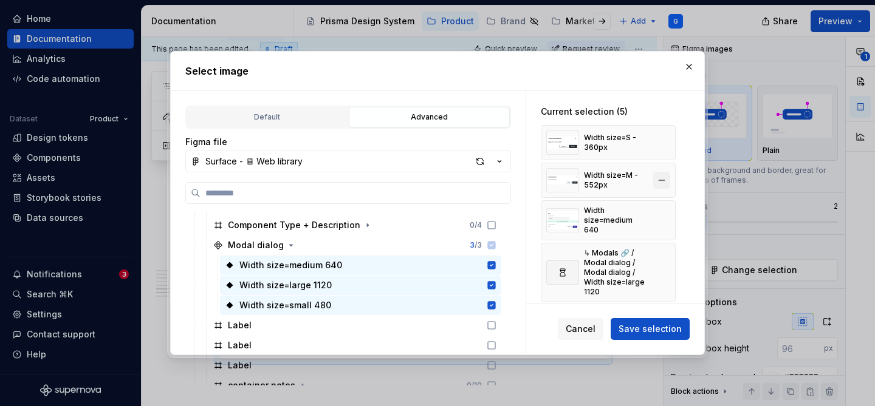
click at [661, 179] on button "button" at bounding box center [661, 180] width 17 height 17
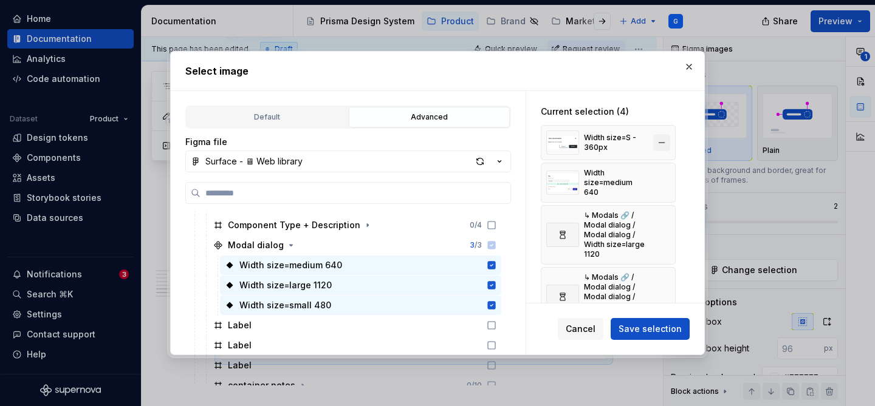
click at [663, 140] on button "button" at bounding box center [661, 142] width 17 height 17
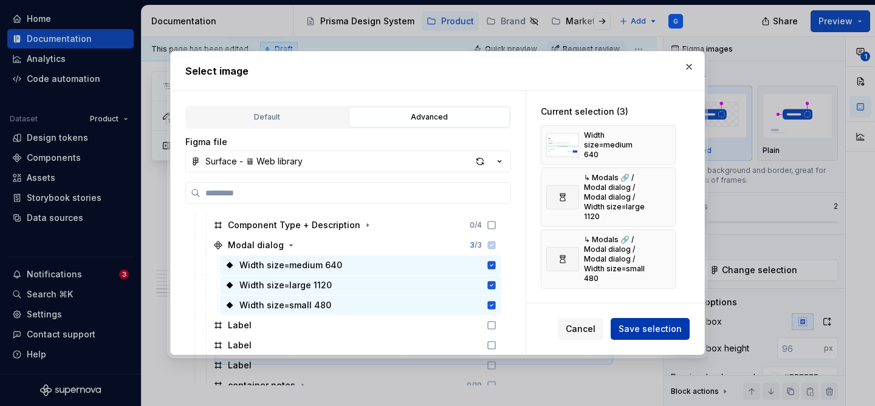
click at [653, 330] on span "Save selection" at bounding box center [649, 329] width 63 height 12
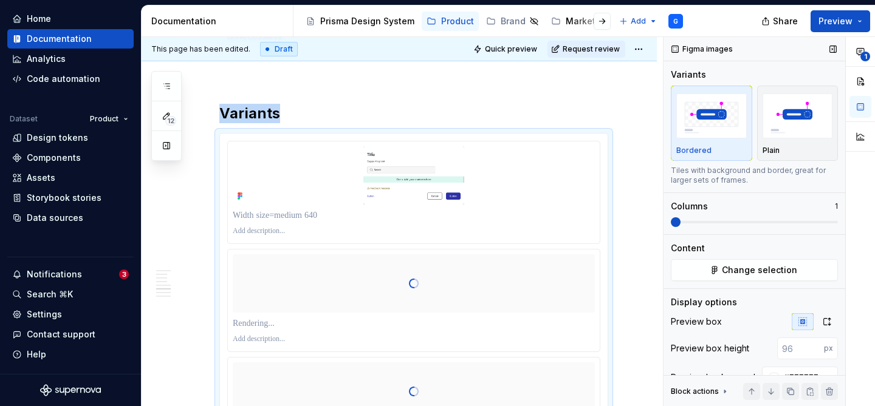
scroll to position [1908, 0]
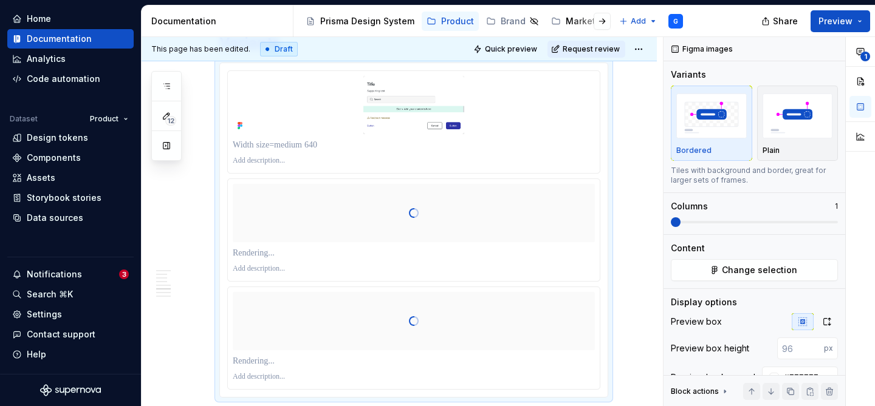
click at [661, 222] on div "This page has been edited. Draft Quick preview Request review Modal dialog The …" at bounding box center [508, 222] width 733 height 370
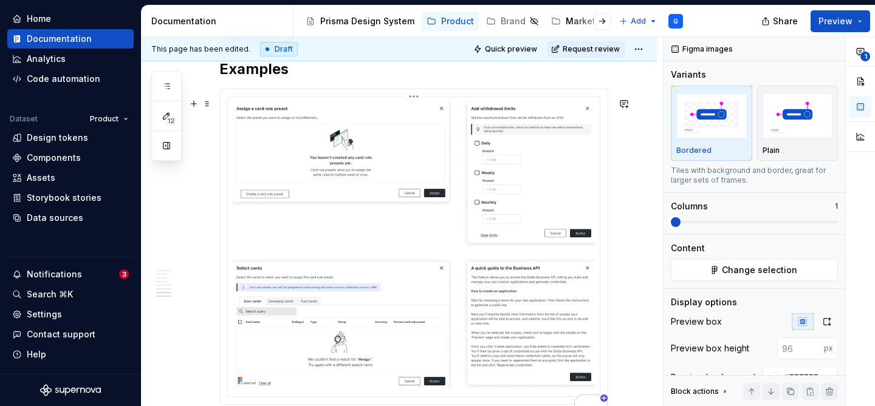
scroll to position [2231, 0]
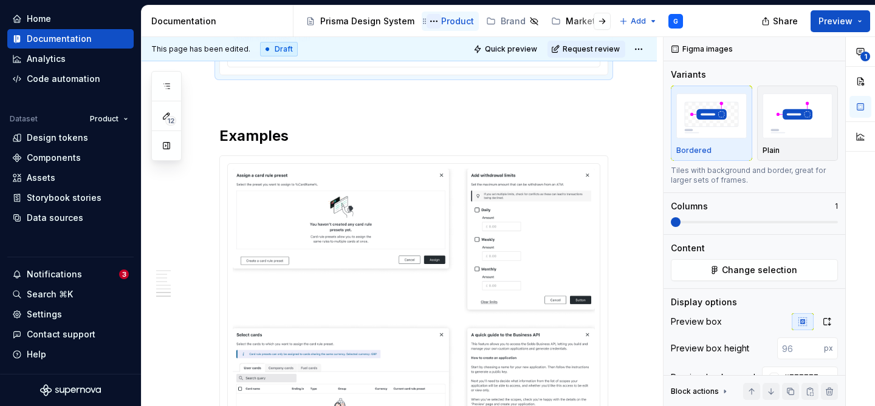
type textarea "*"
click at [374, 223] on img "To enrich screen reader interactions, please activate Accessibility in Grammarl…" at bounding box center [414, 312] width 362 height 287
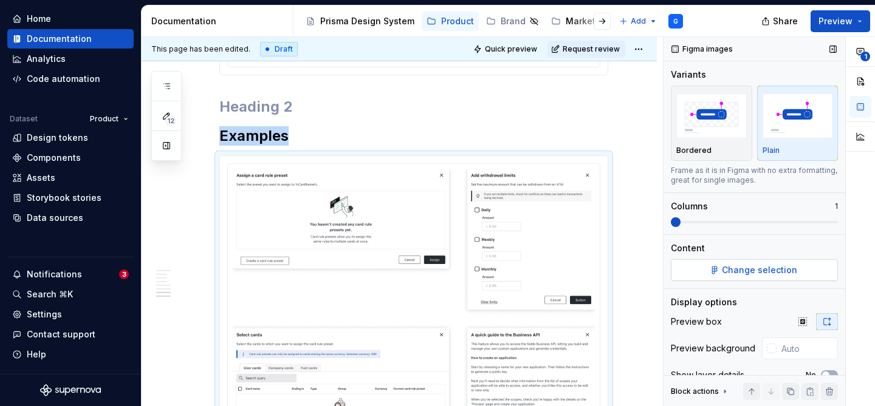
click at [717, 273] on button "Change selection" at bounding box center [754, 270] width 167 height 22
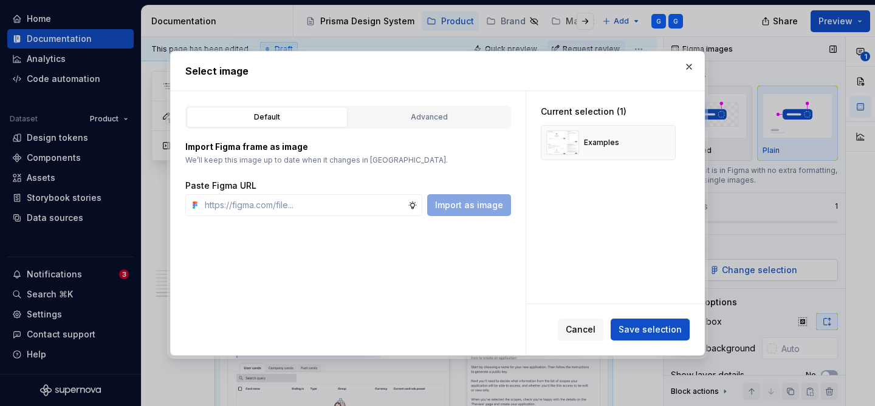
type textarea "*"
click at [361, 203] on input "text" at bounding box center [304, 205] width 208 height 22
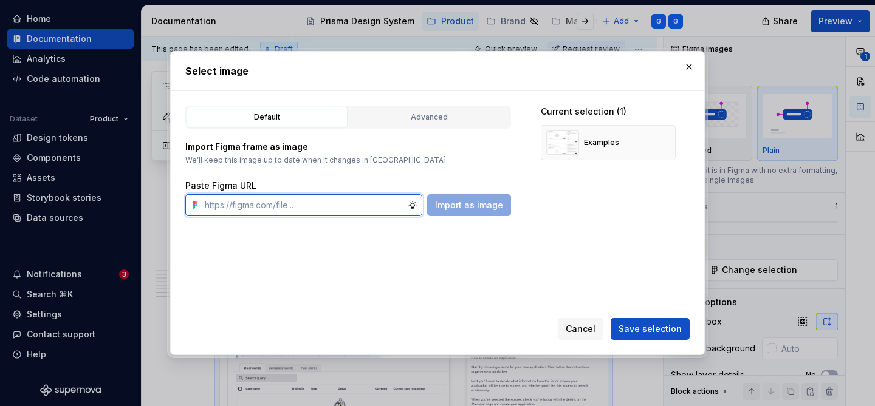
paste input "[URL][DOMAIN_NAME]"
type input "[URL][DOMAIN_NAME]"
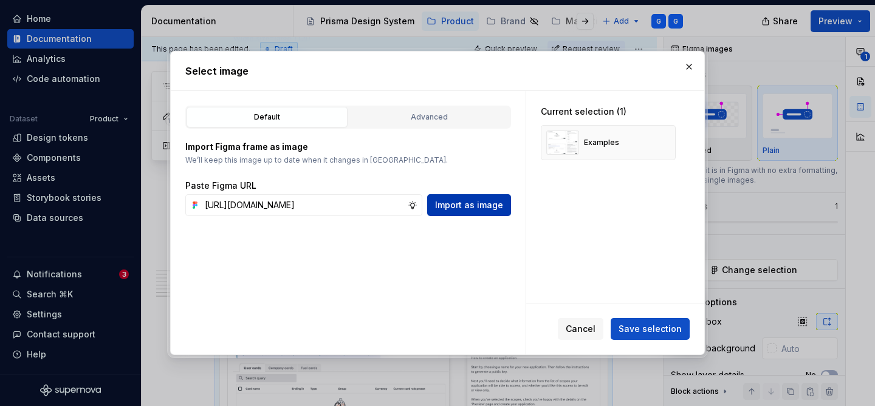
click at [484, 211] on button "Import as image" at bounding box center [469, 205] width 84 height 22
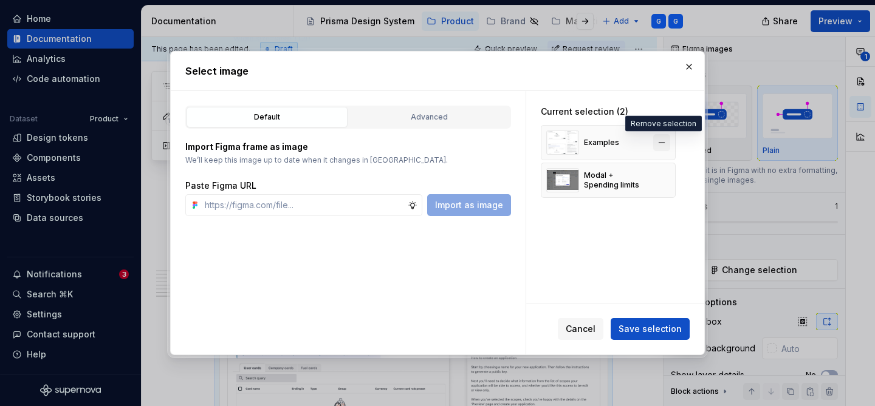
click at [661, 137] on button "button" at bounding box center [661, 142] width 17 height 17
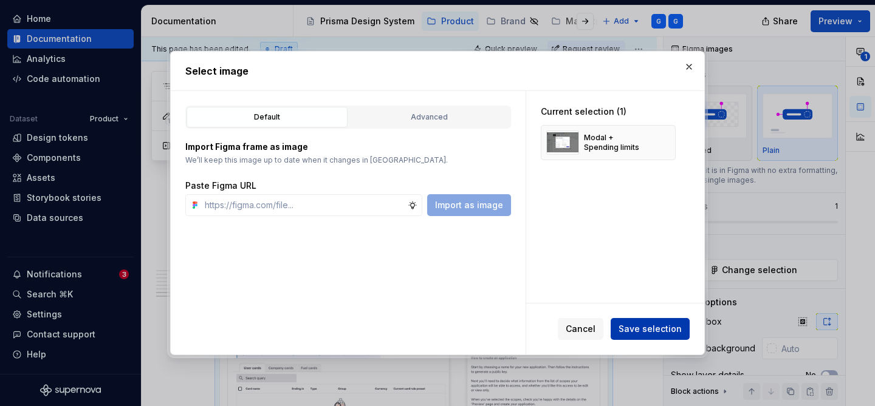
click at [651, 330] on span "Save selection" at bounding box center [649, 329] width 63 height 12
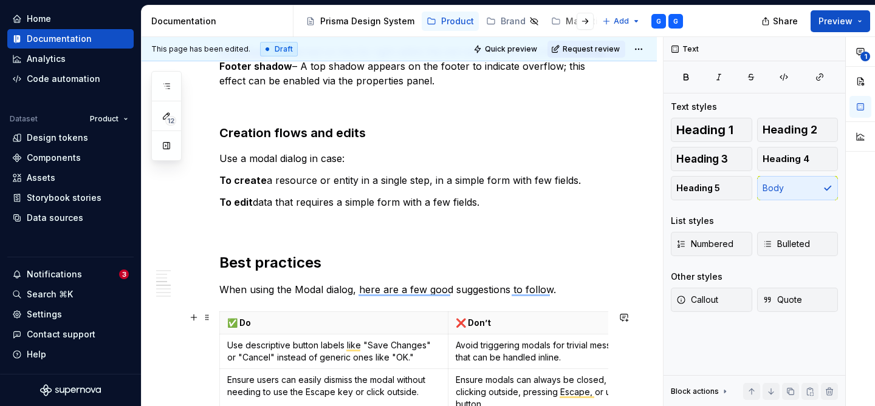
scroll to position [1435, 0]
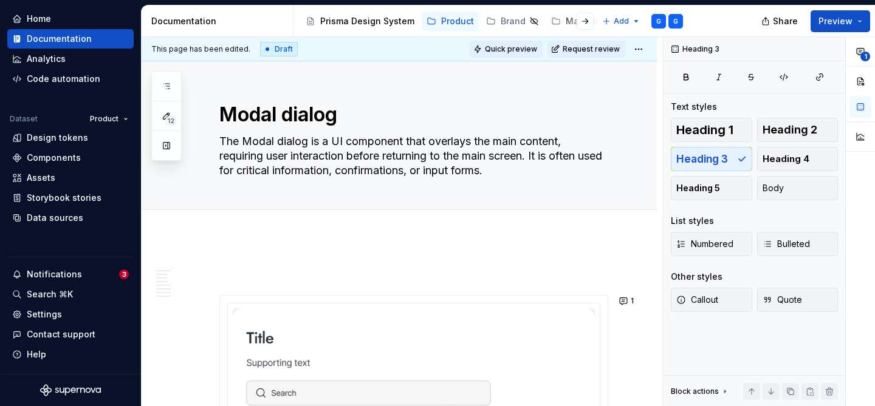
click at [518, 47] on span "Quick preview" at bounding box center [511, 49] width 52 height 10
click at [635, 44] on html "[PERSON_NAME] Prisma G Version Current draft Home Documentation Analytics Code …" at bounding box center [437, 203] width 875 height 406
click at [667, 92] on div "Open preview" at bounding box center [691, 92] width 79 height 12
click at [576, 49] on span "Request review" at bounding box center [590, 49] width 57 height 10
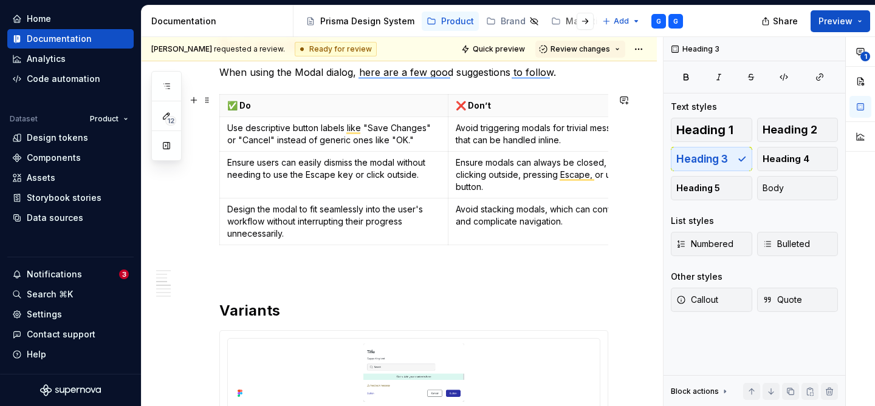
scroll to position [1454, 0]
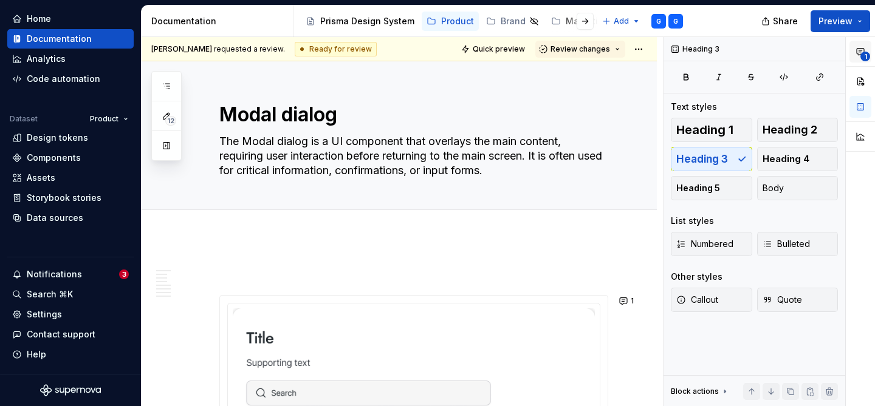
click at [864, 53] on span "1" at bounding box center [865, 57] width 10 height 10
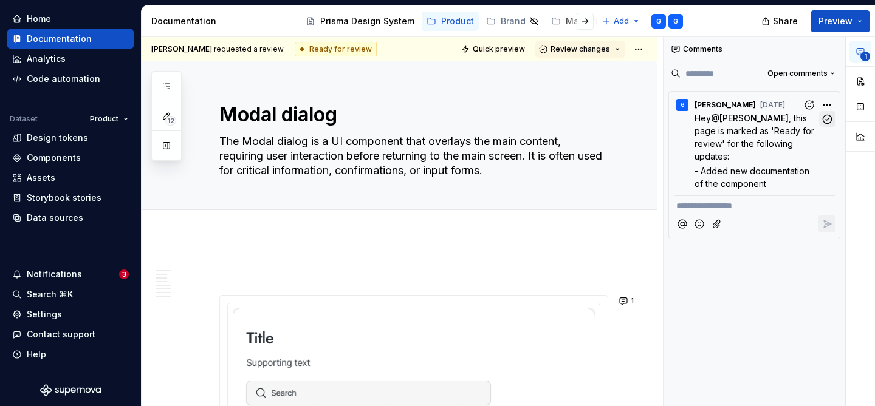
click at [829, 119] on icon "button" at bounding box center [827, 120] width 12 height 12
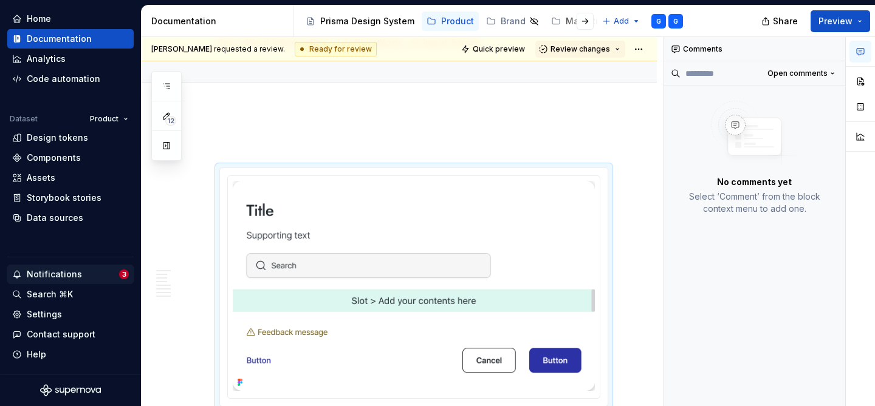
click at [61, 275] on div "Notifications" at bounding box center [54, 274] width 55 height 12
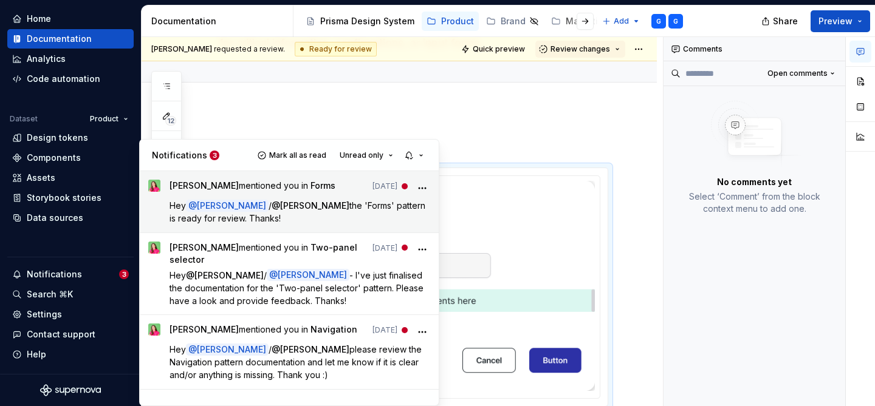
click at [282, 211] on p "Hey @ [PERSON_NAME] / @ [PERSON_NAME] the 'Forms' pattern is ready for review. …" at bounding box center [299, 212] width 261 height 26
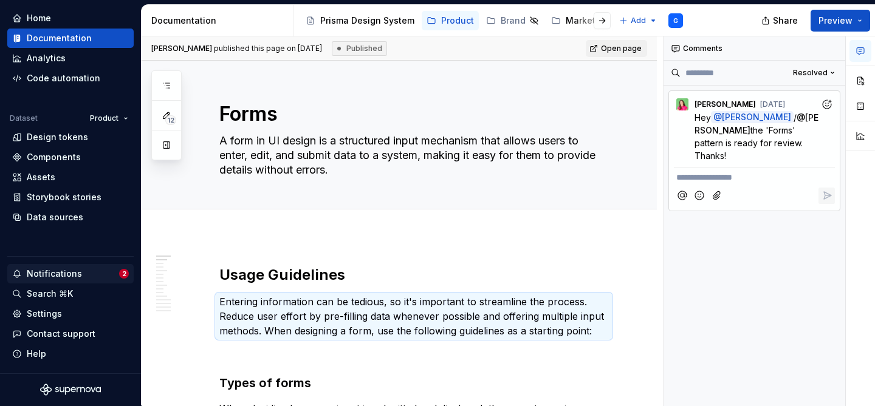
type textarea "*"
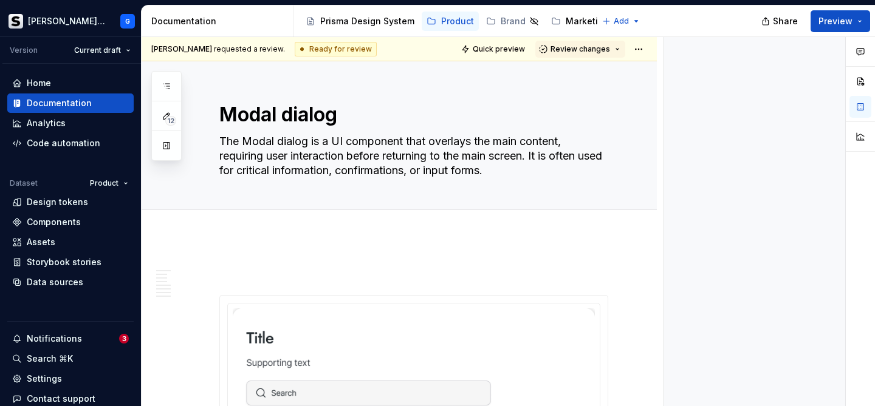
type textarea "*"
